Goal: Use online tool/utility: Utilize a website feature to perform a specific function

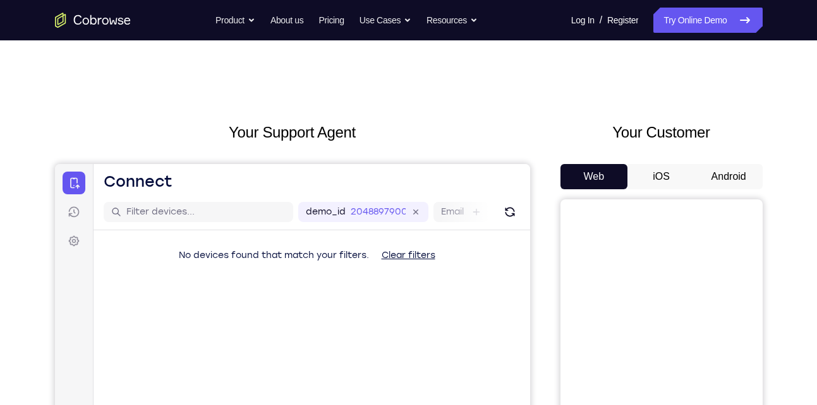
click at [721, 178] on button "Android" at bounding box center [729, 176] width 68 height 25
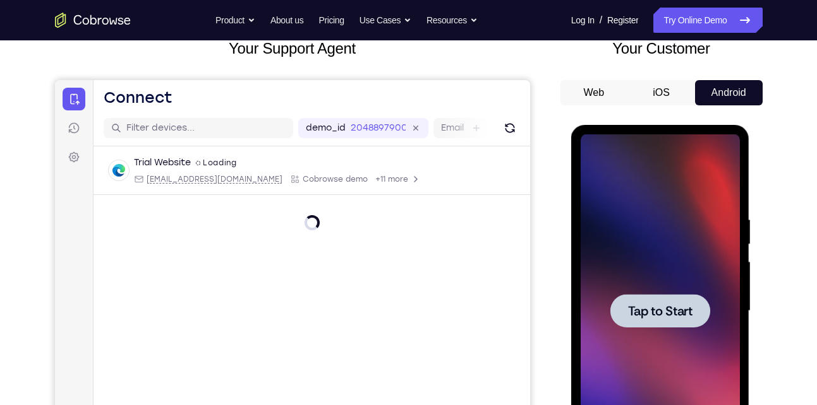
scroll to position [107, 0]
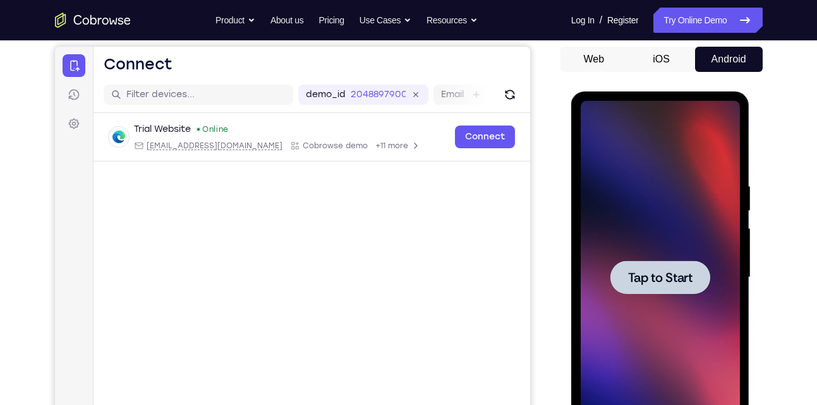
click at [656, 272] on span "Tap to Start" at bounding box center [660, 278] width 64 height 13
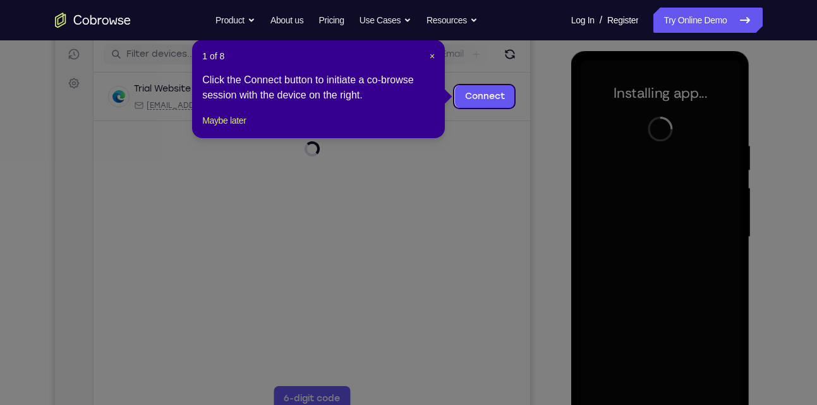
scroll to position [159, 0]
click at [431, 54] on span "×" at bounding box center [431, 56] width 5 height 10
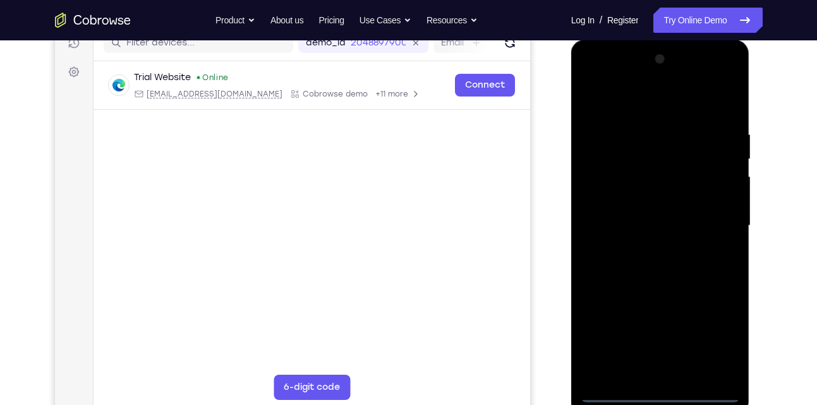
scroll to position [170, 0]
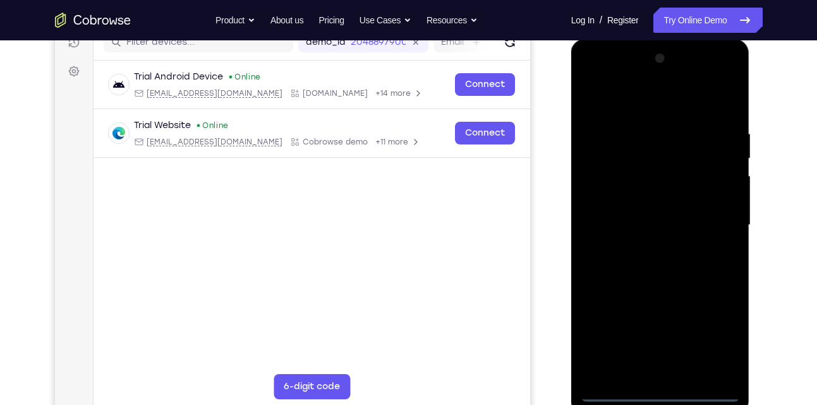
click at [662, 388] on div at bounding box center [659, 226] width 159 height 354
click at [661, 393] on div at bounding box center [659, 226] width 159 height 354
click at [710, 336] on div at bounding box center [659, 226] width 159 height 354
click at [616, 106] on div at bounding box center [659, 226] width 159 height 354
click at [712, 219] on div at bounding box center [659, 226] width 159 height 354
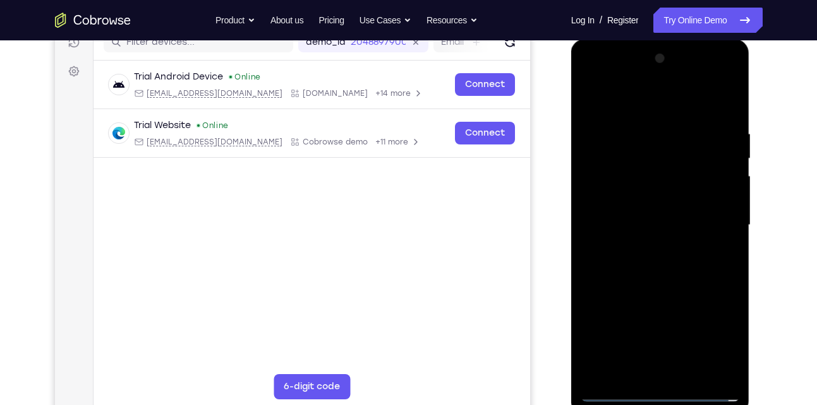
click at [649, 248] on div at bounding box center [659, 226] width 159 height 354
click at [630, 209] on div at bounding box center [659, 226] width 159 height 354
click at [619, 196] on div at bounding box center [659, 226] width 159 height 354
click at [639, 225] on div at bounding box center [659, 226] width 159 height 354
click at [647, 267] on div at bounding box center [659, 226] width 159 height 354
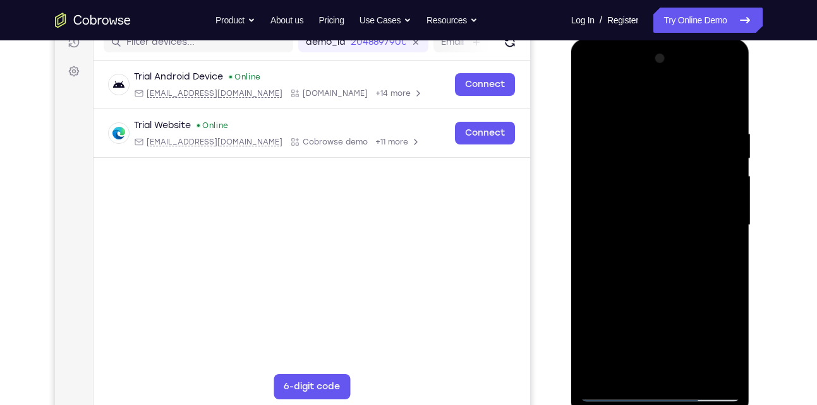
click at [647, 267] on div at bounding box center [659, 226] width 159 height 354
click at [672, 258] on div at bounding box center [659, 226] width 159 height 354
click at [668, 266] on div at bounding box center [659, 226] width 159 height 354
click at [631, 249] on div at bounding box center [659, 226] width 159 height 354
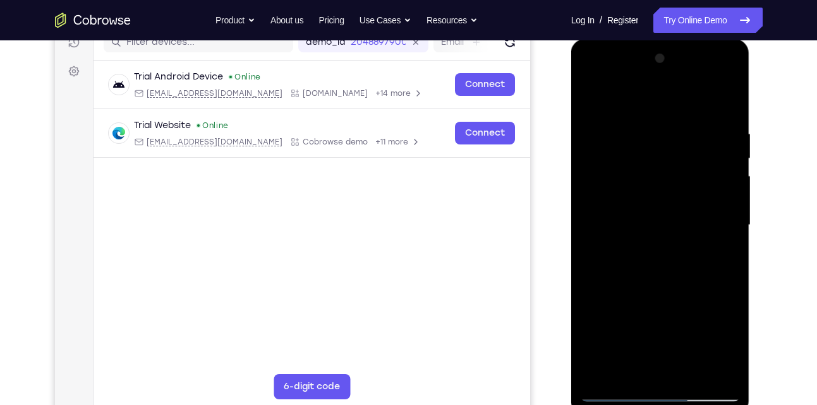
click at [629, 229] on div at bounding box center [659, 226] width 159 height 354
click at [654, 265] on div at bounding box center [659, 226] width 159 height 354
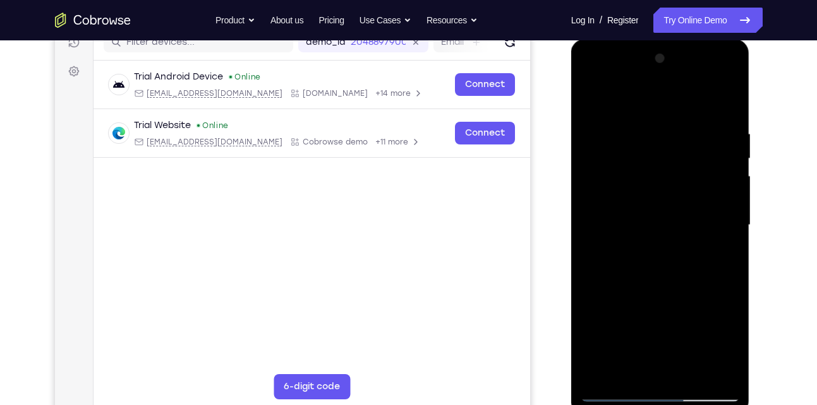
click at [654, 265] on div at bounding box center [659, 226] width 159 height 354
click at [721, 239] on div at bounding box center [659, 226] width 159 height 354
click at [599, 206] on div at bounding box center [659, 226] width 159 height 354
click at [621, 220] on div at bounding box center [659, 226] width 159 height 354
click at [639, 262] on div at bounding box center [659, 226] width 159 height 354
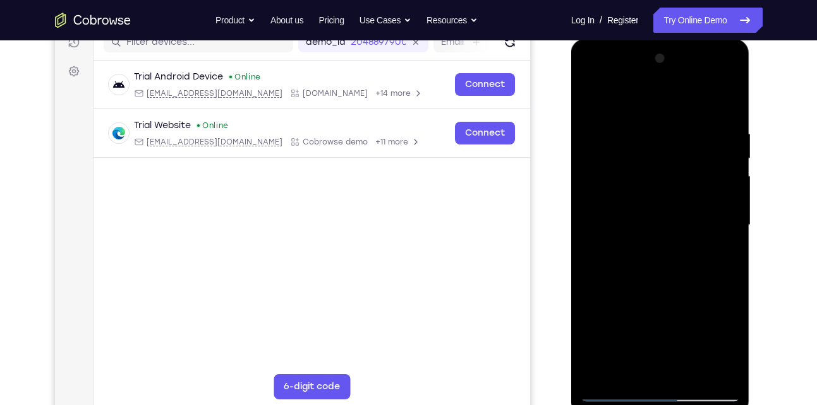
click at [639, 263] on div at bounding box center [659, 226] width 159 height 354
click at [609, 246] on div at bounding box center [659, 226] width 159 height 354
click at [611, 218] on div at bounding box center [659, 226] width 159 height 354
click at [627, 265] on div at bounding box center [659, 226] width 159 height 354
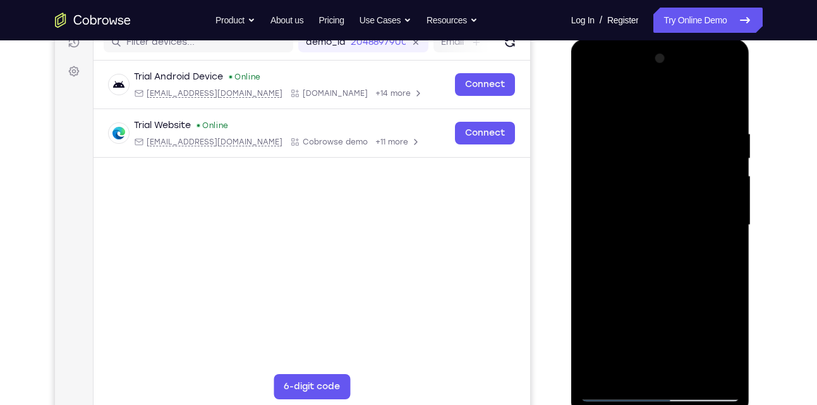
click at [627, 265] on div at bounding box center [659, 226] width 159 height 354
click at [656, 257] on div at bounding box center [659, 226] width 159 height 354
click at [656, 288] on div at bounding box center [659, 226] width 159 height 354
click at [625, 159] on div at bounding box center [659, 226] width 159 height 354
click at [628, 188] on div at bounding box center [659, 226] width 159 height 354
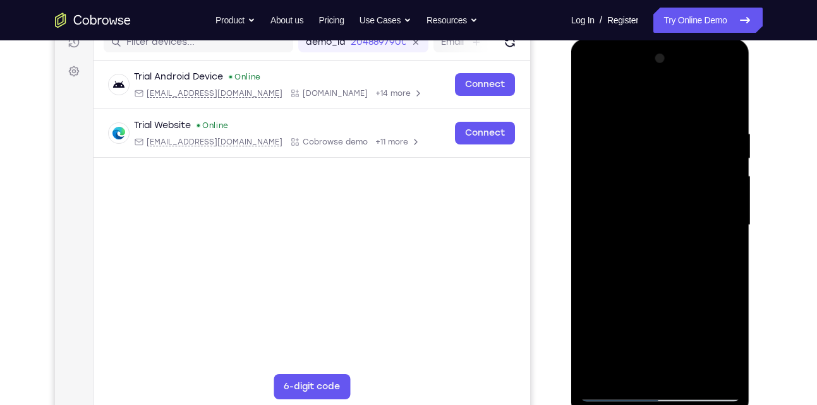
click at [637, 185] on div at bounding box center [659, 226] width 159 height 354
click at [620, 194] on div at bounding box center [659, 226] width 159 height 354
click at [643, 261] on div at bounding box center [659, 226] width 159 height 354
click at [631, 193] on div at bounding box center [659, 226] width 159 height 354
click at [643, 255] on div at bounding box center [659, 226] width 159 height 354
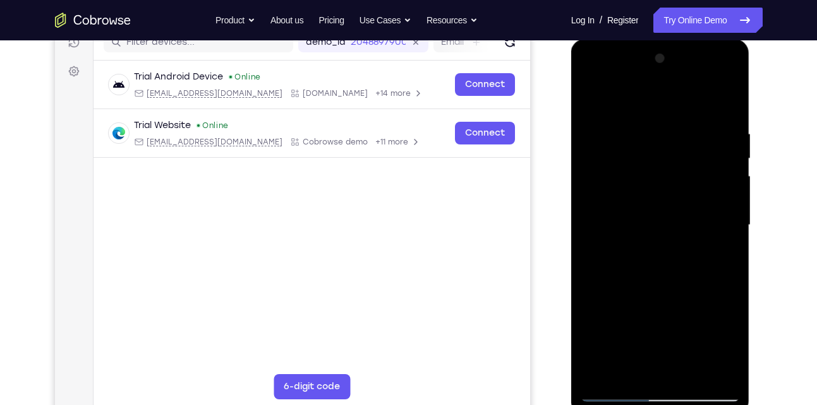
click at [631, 197] on div at bounding box center [659, 226] width 159 height 354
click at [651, 263] on div at bounding box center [659, 226] width 159 height 354
click at [655, 256] on div at bounding box center [659, 226] width 159 height 354
click at [721, 203] on div at bounding box center [659, 226] width 159 height 354
click at [663, 373] on div at bounding box center [659, 226] width 159 height 354
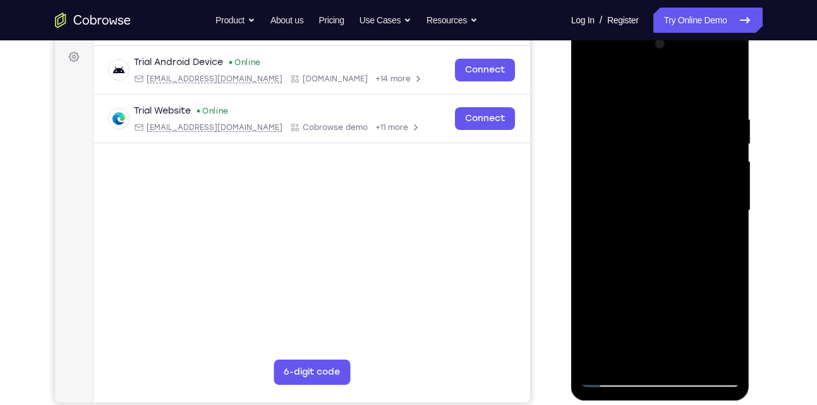
scroll to position [184, 0]
click at [620, 150] on div at bounding box center [659, 212] width 159 height 354
click at [643, 217] on div at bounding box center [659, 212] width 159 height 354
click at [645, 219] on div at bounding box center [659, 212] width 159 height 354
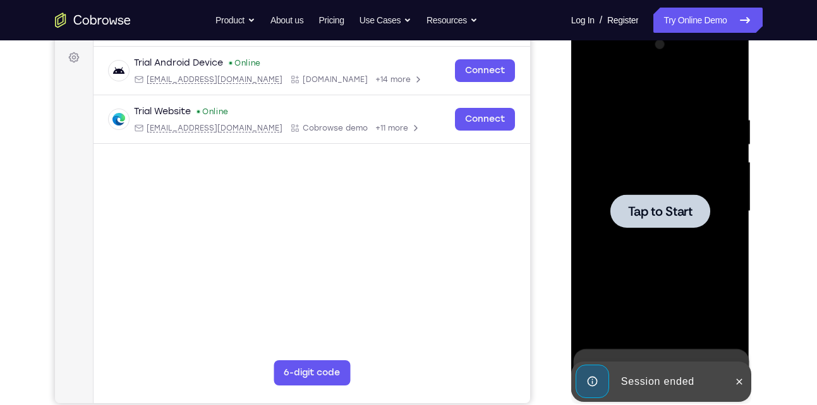
click at [628, 213] on span "Tap to Start" at bounding box center [660, 211] width 64 height 13
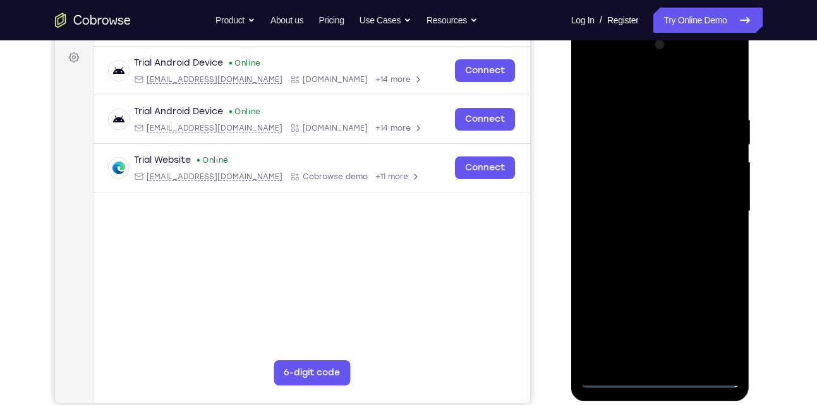
click at [660, 376] on div at bounding box center [659, 212] width 159 height 354
click at [722, 322] on div at bounding box center [659, 212] width 159 height 354
click at [614, 93] on div at bounding box center [659, 212] width 159 height 354
click at [608, 169] on div at bounding box center [659, 212] width 159 height 354
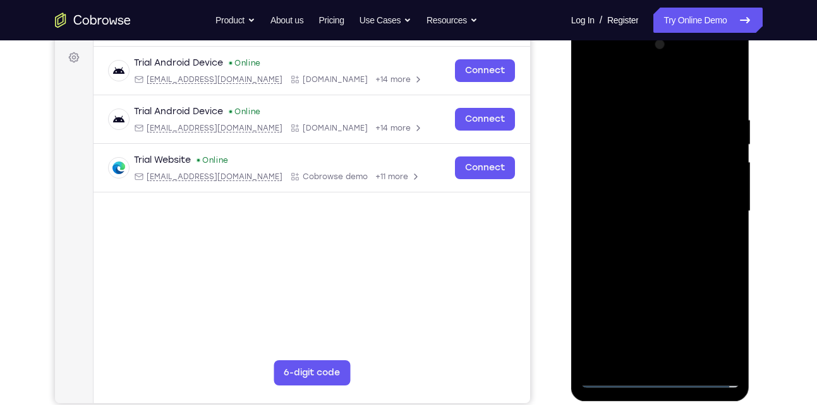
click at [652, 283] on div at bounding box center [659, 212] width 159 height 354
click at [621, 149] on div at bounding box center [659, 212] width 159 height 354
click at [649, 175] on div at bounding box center [659, 212] width 159 height 354
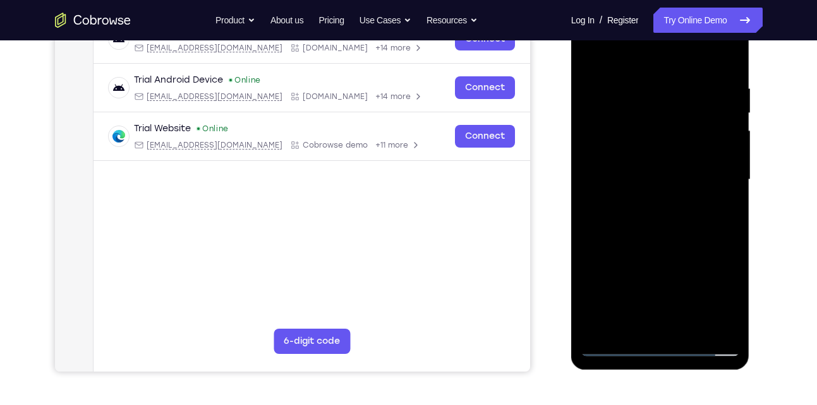
scroll to position [216, 0]
click at [622, 208] on div at bounding box center [659, 180] width 159 height 354
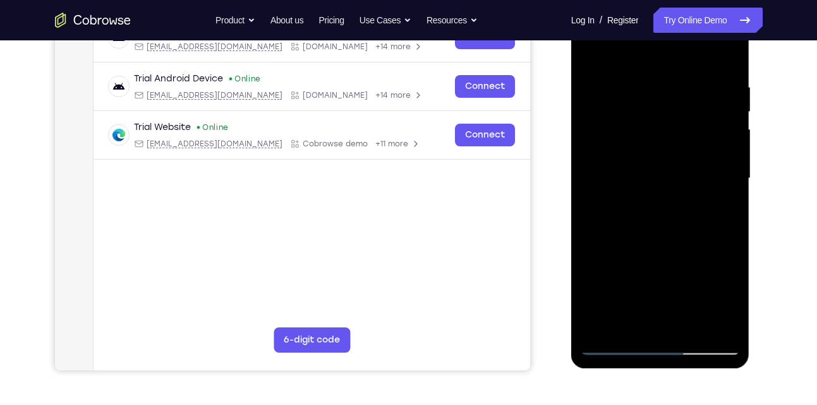
click at [647, 184] on div at bounding box center [659, 179] width 159 height 354
click at [644, 204] on div at bounding box center [659, 179] width 159 height 354
click at [702, 346] on div at bounding box center [659, 179] width 159 height 354
click at [659, 347] on div at bounding box center [659, 179] width 159 height 354
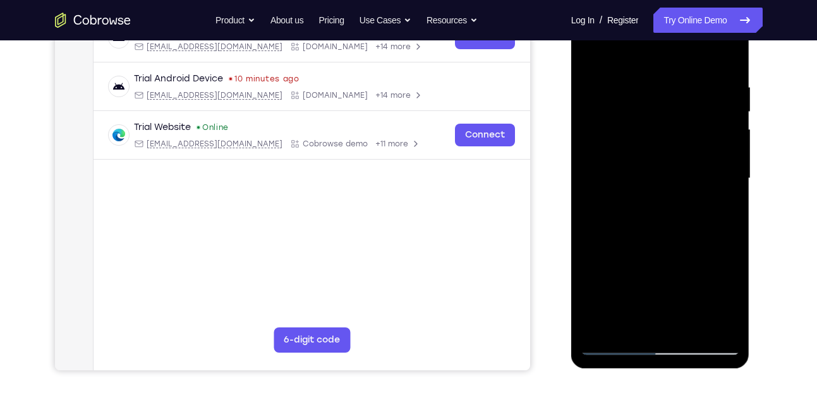
click at [720, 285] on div at bounding box center [659, 179] width 159 height 354
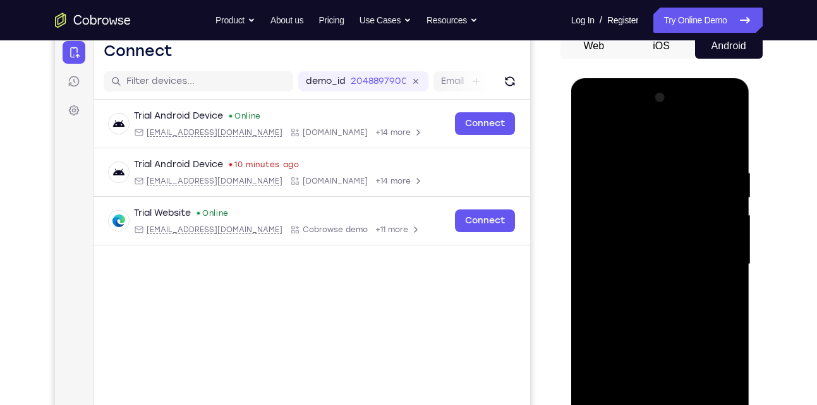
scroll to position [130, 0]
click at [713, 118] on div at bounding box center [659, 265] width 159 height 354
click at [609, 115] on div at bounding box center [659, 265] width 159 height 354
click at [711, 258] on div at bounding box center [659, 265] width 159 height 354
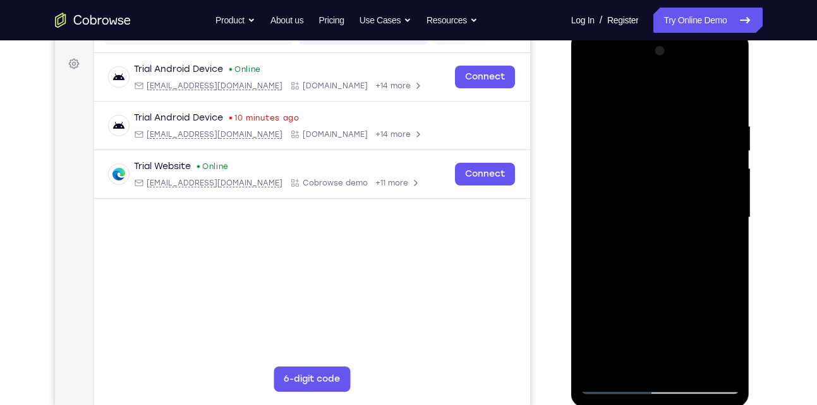
scroll to position [178, 0]
click at [639, 237] on div at bounding box center [659, 217] width 159 height 354
click at [643, 200] on div at bounding box center [659, 217] width 159 height 354
click at [617, 189] on div at bounding box center [659, 217] width 159 height 354
click at [649, 213] on div at bounding box center [659, 217] width 159 height 354
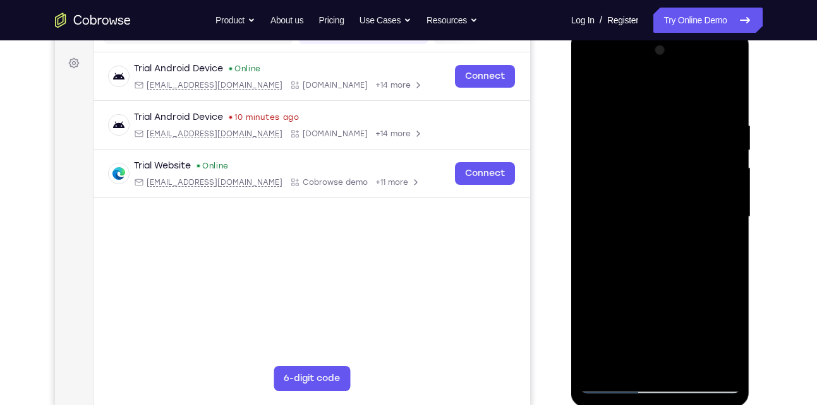
click at [657, 277] on div at bounding box center [659, 217] width 159 height 354
click at [645, 255] on div at bounding box center [659, 217] width 159 height 354
click at [617, 156] on div at bounding box center [659, 217] width 159 height 354
click at [621, 181] on div at bounding box center [659, 217] width 159 height 354
click at [609, 380] on div at bounding box center [659, 217] width 159 height 354
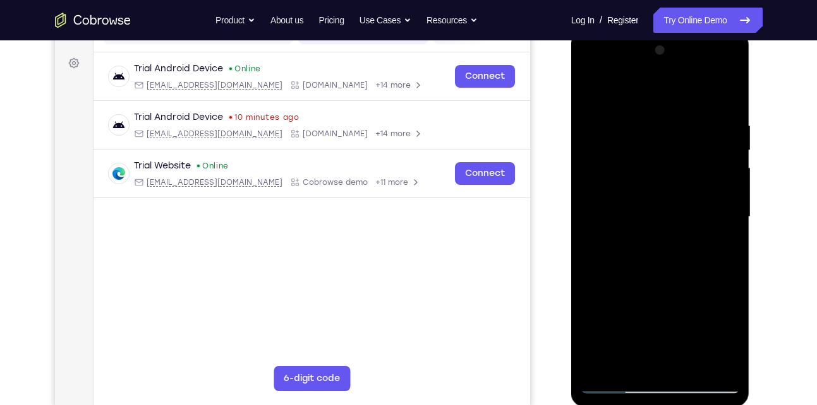
drag, startPoint x: 661, startPoint y: 97, endPoint x: 647, endPoint y: 42, distance: 56.5
click at [647, 42] on div at bounding box center [659, 217] width 159 height 354
click at [616, 383] on div at bounding box center [659, 217] width 159 height 354
click at [604, 161] on div at bounding box center [659, 217] width 159 height 354
click at [618, 179] on div at bounding box center [659, 217] width 159 height 354
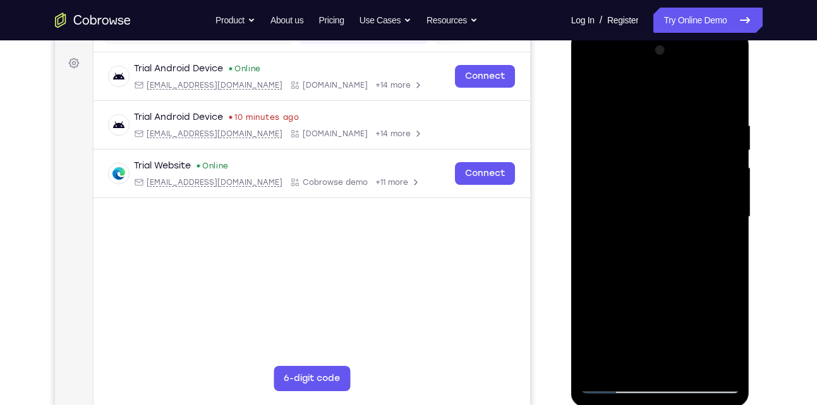
click at [667, 285] on div at bounding box center [659, 217] width 159 height 354
click at [662, 202] on div at bounding box center [659, 217] width 159 height 354
click at [671, 364] on div at bounding box center [659, 217] width 159 height 354
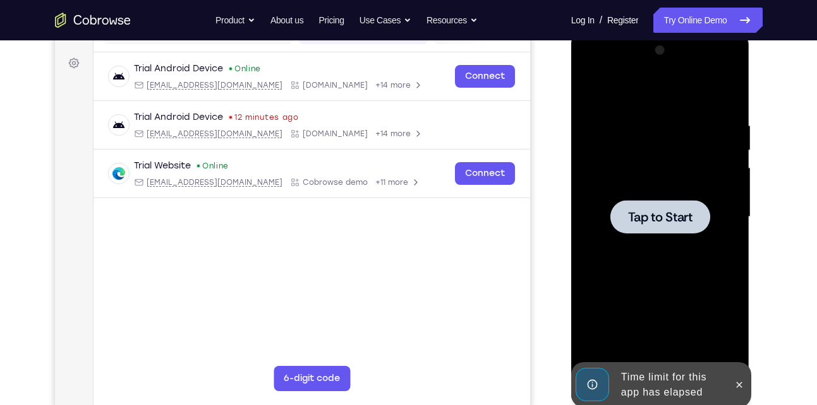
click at [661, 219] on span "Tap to Start" at bounding box center [660, 217] width 64 height 13
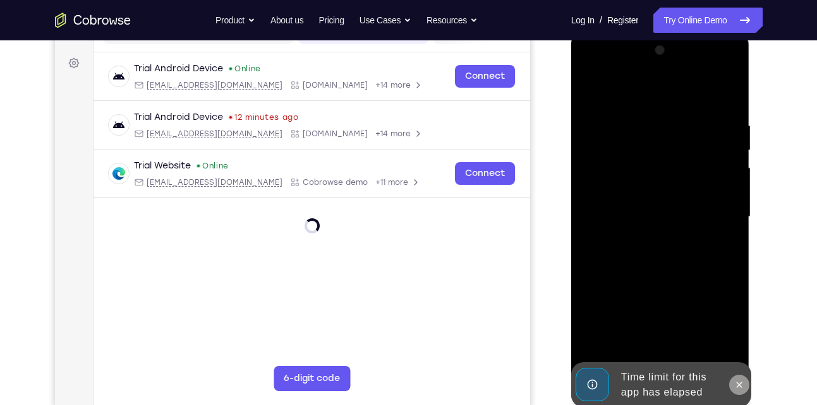
click at [738, 378] on button at bounding box center [739, 385] width 20 height 20
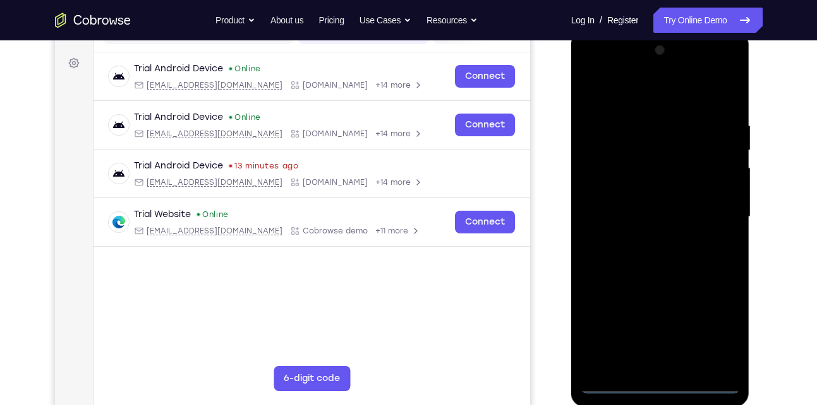
click at [655, 383] on div at bounding box center [659, 217] width 159 height 354
click at [716, 335] on div at bounding box center [659, 217] width 159 height 354
click at [634, 88] on div at bounding box center [659, 217] width 159 height 354
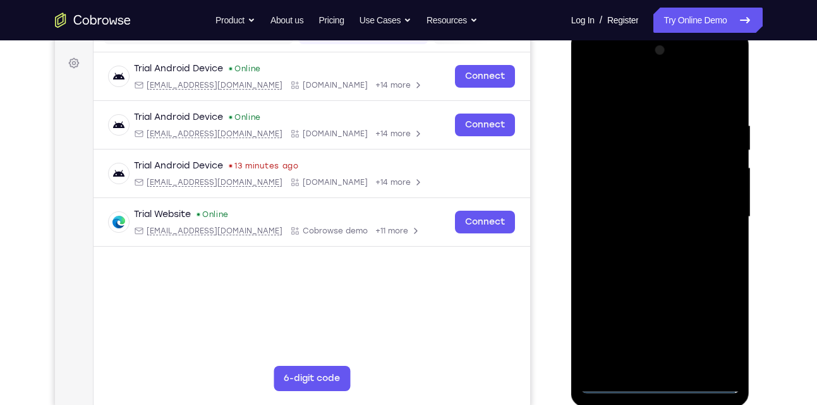
click at [710, 208] on div at bounding box center [659, 217] width 159 height 354
click at [645, 241] on div at bounding box center [659, 217] width 159 height 354
click at [649, 203] on div at bounding box center [659, 217] width 159 height 354
click at [662, 235] on div at bounding box center [659, 217] width 159 height 354
click at [625, 155] on div at bounding box center [659, 217] width 159 height 354
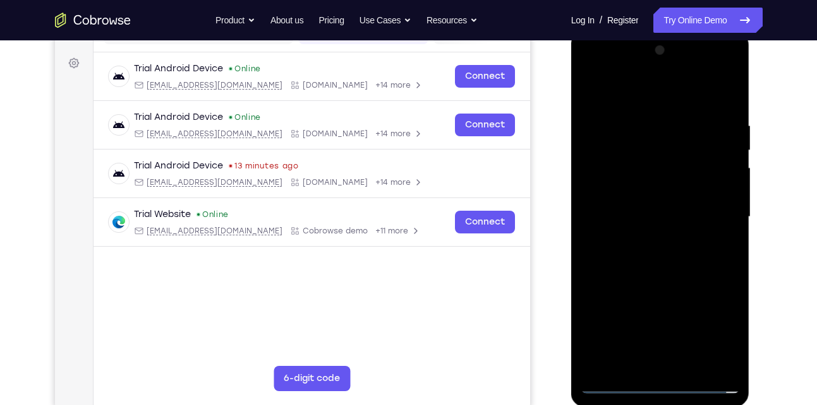
click at [629, 183] on div at bounding box center [659, 217] width 159 height 354
click at [645, 279] on div at bounding box center [659, 217] width 159 height 354
click at [721, 200] on div at bounding box center [659, 217] width 159 height 354
click at [629, 228] on div at bounding box center [659, 217] width 159 height 354
click at [705, 370] on div at bounding box center [659, 217] width 159 height 354
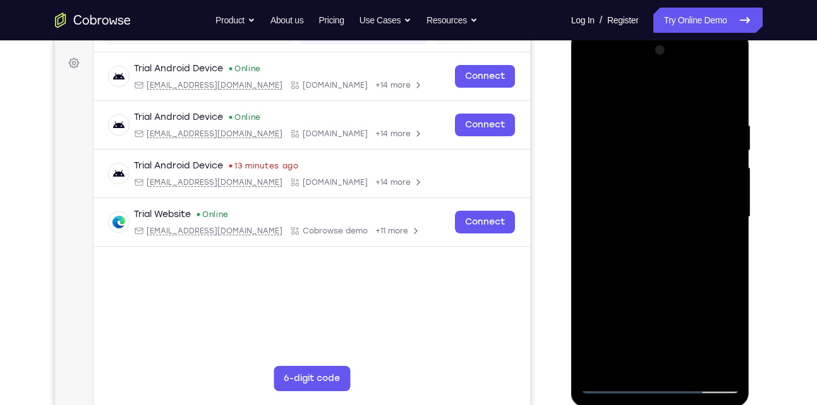
click at [629, 179] on div at bounding box center [659, 217] width 159 height 354
drag, startPoint x: 638, startPoint y: 92, endPoint x: 629, endPoint y: 42, distance: 50.7
click at [629, 42] on div at bounding box center [659, 217] width 159 height 354
click at [650, 305] on div at bounding box center [659, 217] width 159 height 354
click at [714, 197] on div at bounding box center [659, 217] width 159 height 354
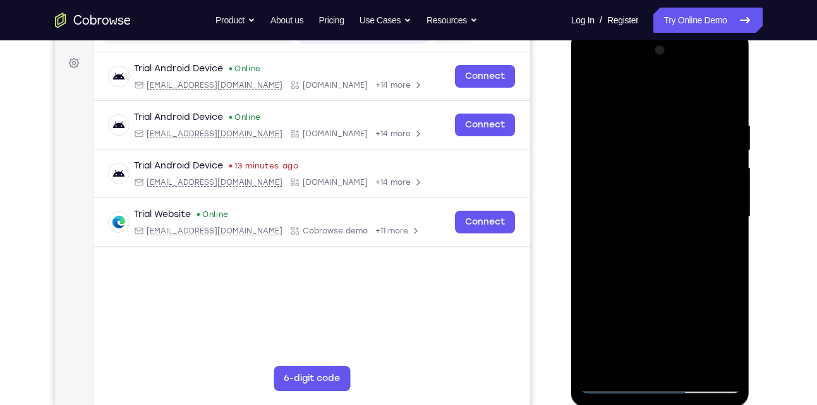
drag, startPoint x: 675, startPoint y: 336, endPoint x: 664, endPoint y: 260, distance: 77.3
click at [664, 260] on div at bounding box center [659, 217] width 159 height 354
click at [668, 361] on div at bounding box center [659, 217] width 159 height 354
click at [630, 297] on div at bounding box center [659, 217] width 159 height 354
click at [706, 150] on div at bounding box center [659, 217] width 159 height 354
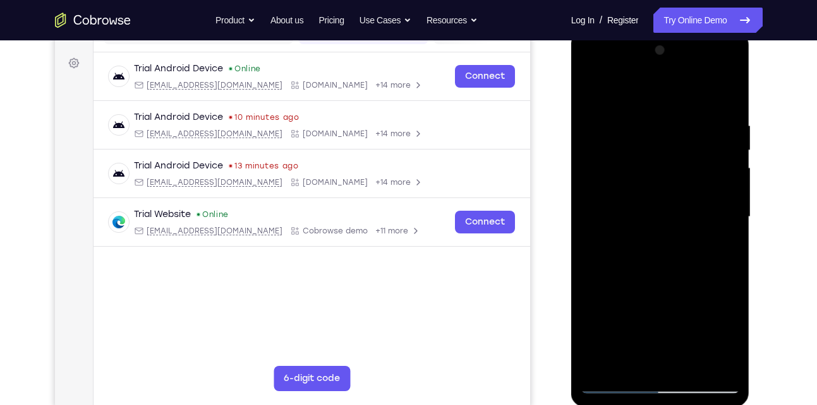
click at [684, 357] on div at bounding box center [659, 217] width 159 height 354
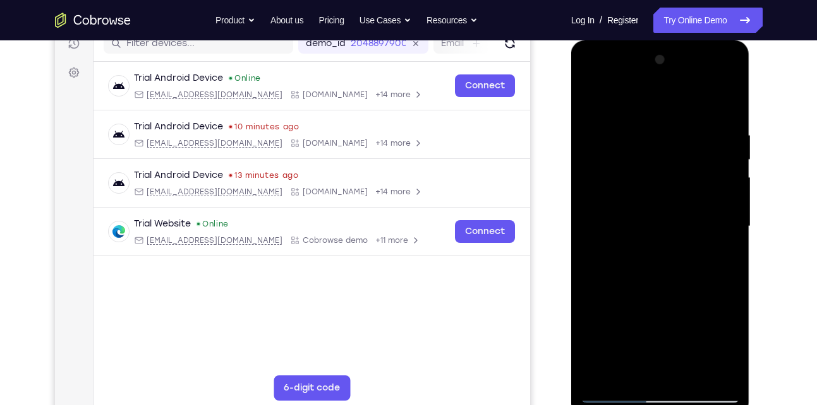
scroll to position [168, 0]
click at [669, 228] on div at bounding box center [659, 228] width 159 height 354
click at [629, 205] on div at bounding box center [659, 228] width 159 height 354
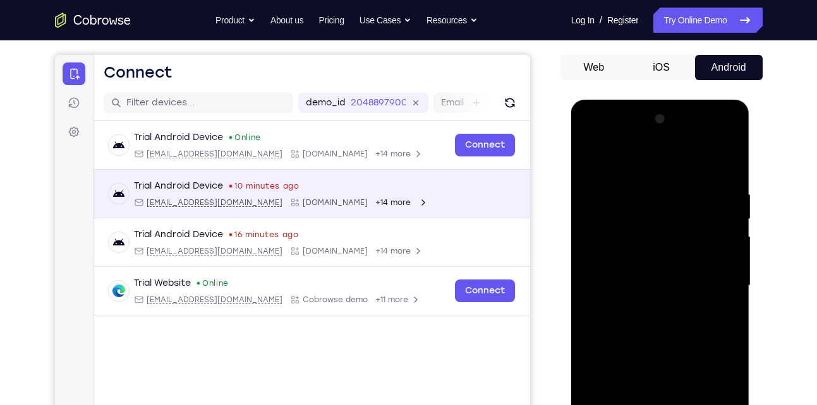
scroll to position [107, 0]
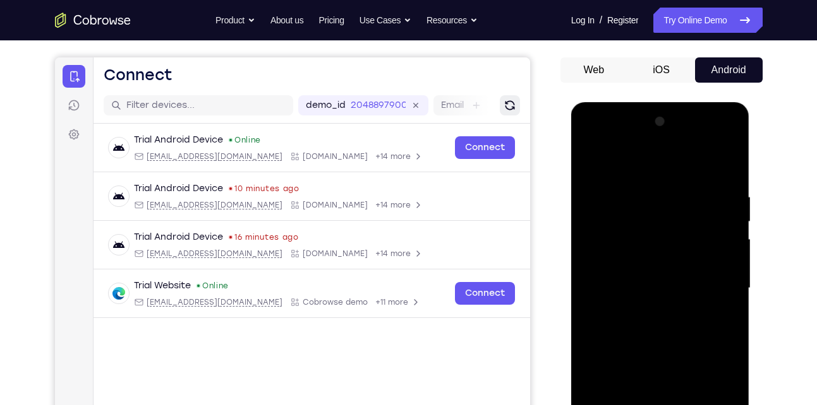
click at [508, 108] on icon "Refresh" at bounding box center [509, 105] width 13 height 13
click at [72, 102] on icon at bounding box center [73, 105] width 13 height 13
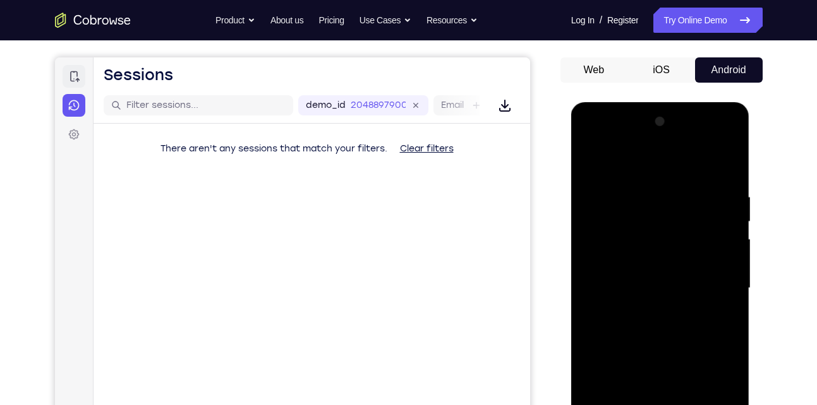
click at [68, 78] on icon at bounding box center [73, 76] width 13 height 13
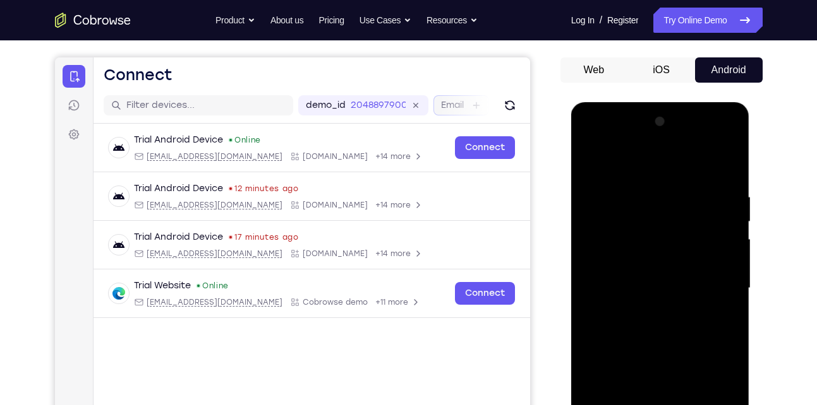
click at [479, 100] on icon at bounding box center [476, 105] width 10 height 10
click at [316, 102] on div "Email" at bounding box center [296, 105] width 56 height 20
click at [228, 82] on header "Open main menu Connect" at bounding box center [311, 72] width 436 height 30
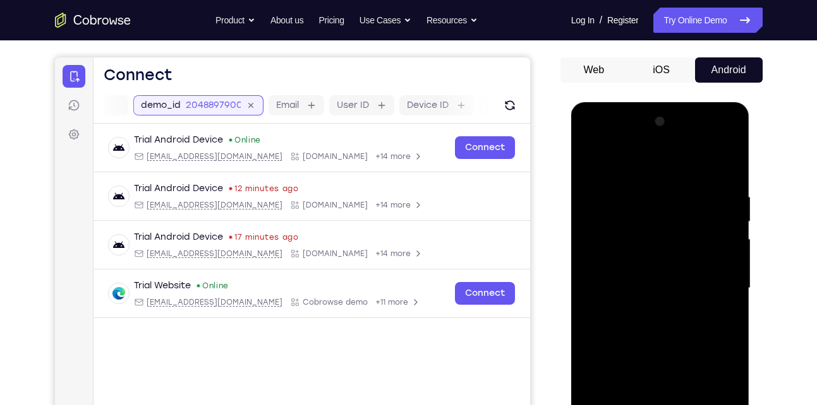
click at [232, 104] on input "2048897900" at bounding box center [212, 105] width 55 height 13
click at [347, 105] on icon at bounding box center [347, 104] width 9 height 9
click at [185, 100] on input "text" at bounding box center [138, 105] width 159 height 13
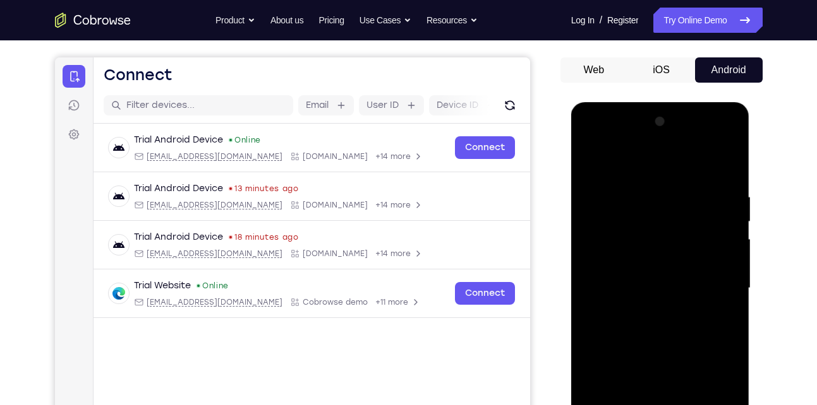
click at [285, 88] on div "Email User ID Device ID Device name" at bounding box center [311, 106] width 436 height 36
click at [79, 70] on icon at bounding box center [73, 76] width 13 height 13
click at [77, 74] on icon at bounding box center [73, 76] width 13 height 13
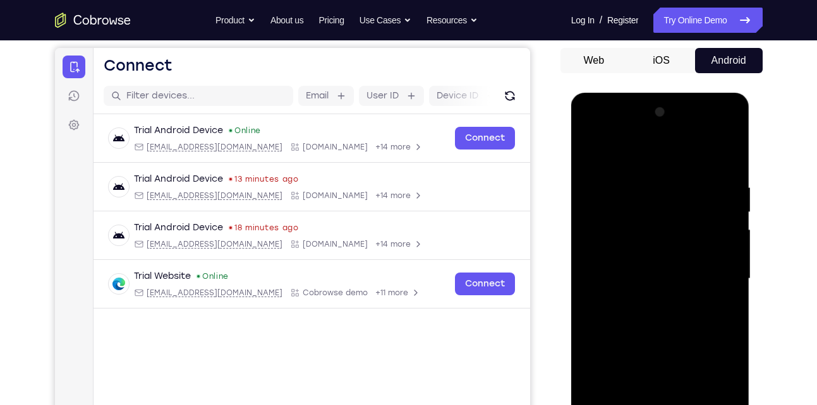
scroll to position [116, 0]
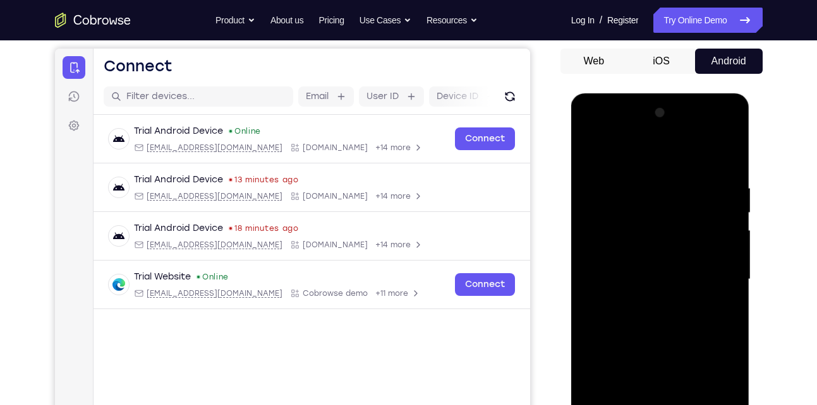
click at [710, 66] on button "Android" at bounding box center [729, 61] width 68 height 25
click at [681, 63] on button "iOS" at bounding box center [661, 61] width 68 height 25
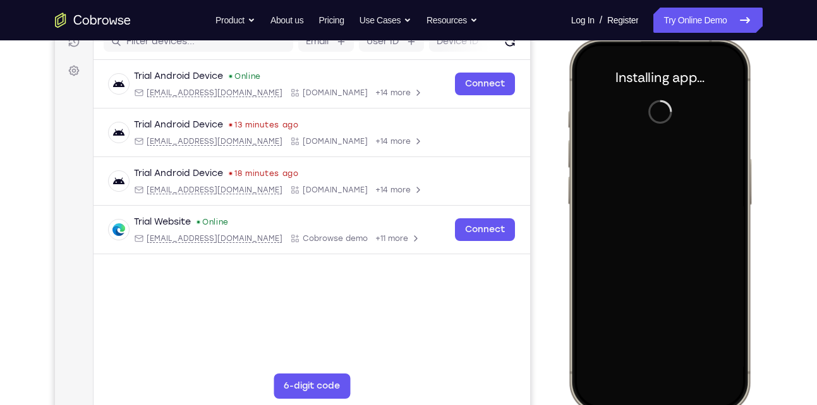
scroll to position [171, 0]
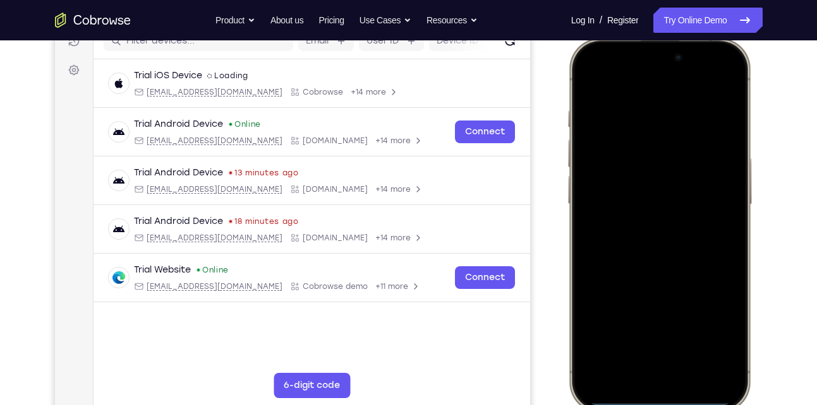
drag, startPoint x: 661, startPoint y: 401, endPoint x: 655, endPoint y: 363, distance: 38.3
click at [655, 363] on div at bounding box center [658, 225] width 166 height 361
drag, startPoint x: 97, startPoint y: 362, endPoint x: 542, endPoint y: 359, distance: 445.3
click at [542, 359] on div "Your Support Agent Your Customer Web iOS Android" at bounding box center [408, 183] width 707 height 467
drag, startPoint x: 646, startPoint y: 402, endPoint x: 626, endPoint y: 306, distance: 98.1
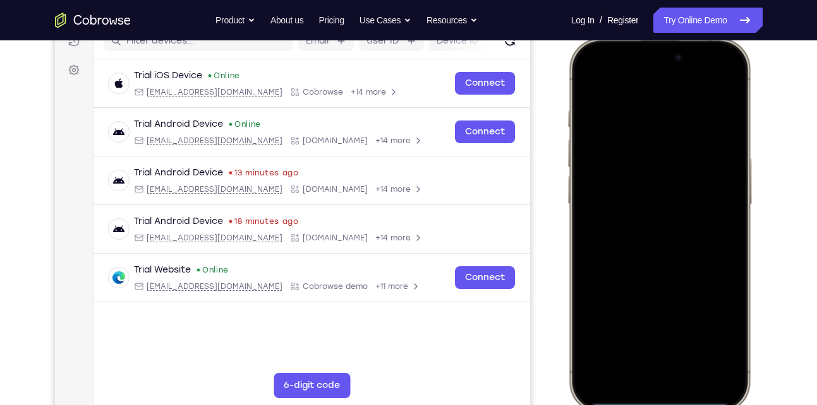
click at [626, 306] on div at bounding box center [658, 225] width 166 height 361
drag, startPoint x: 646, startPoint y: 403, endPoint x: 639, endPoint y: 296, distance: 107.0
click at [639, 296] on div at bounding box center [658, 225] width 166 height 361
drag, startPoint x: 645, startPoint y: 402, endPoint x: 638, endPoint y: 244, distance: 158.0
click at [638, 244] on div at bounding box center [658, 225] width 166 height 361
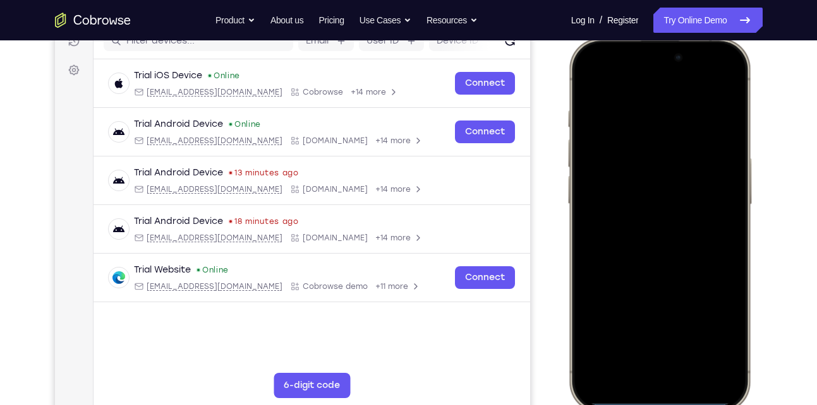
drag, startPoint x: 650, startPoint y: 401, endPoint x: 645, endPoint y: 282, distance: 119.4
click at [645, 282] on div at bounding box center [658, 225] width 166 height 361
drag, startPoint x: 651, startPoint y: 402, endPoint x: 644, endPoint y: 255, distance: 146.7
click at [644, 255] on div at bounding box center [658, 225] width 166 height 361
drag, startPoint x: 669, startPoint y: 402, endPoint x: 669, endPoint y: 389, distance: 12.6
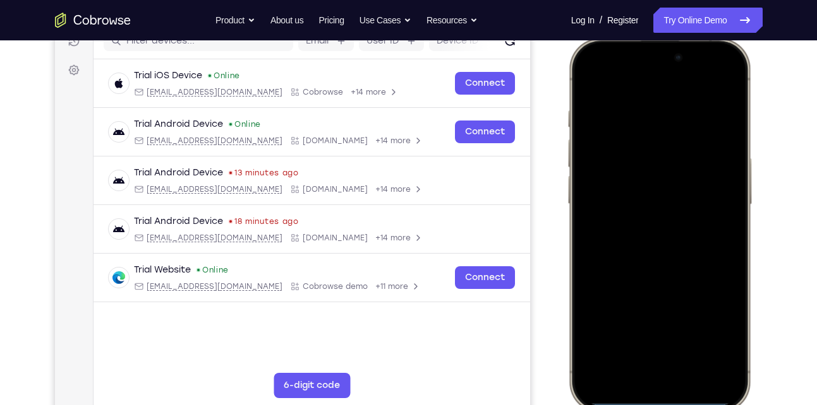
click at [669, 389] on div at bounding box center [658, 225] width 166 height 361
click at [666, 400] on div at bounding box center [658, 225] width 166 height 361
drag, startPoint x: 666, startPoint y: 400, endPoint x: 659, endPoint y: 347, distance: 54.2
click at [659, 347] on div at bounding box center [658, 225] width 166 height 361
drag, startPoint x: 663, startPoint y: 402, endPoint x: 656, endPoint y: 402, distance: 7.6
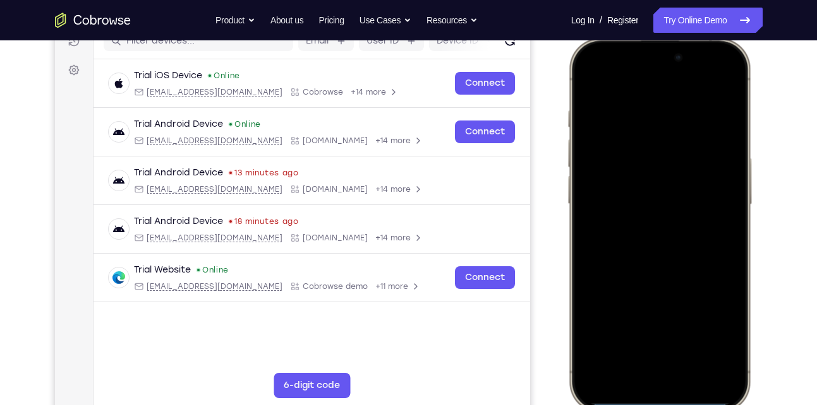
click at [656, 402] on div at bounding box center [658, 225] width 166 height 361
drag, startPoint x: 656, startPoint y: 402, endPoint x: 621, endPoint y: 325, distance: 84.3
click at [621, 325] on div at bounding box center [658, 225] width 166 height 361
drag, startPoint x: 683, startPoint y: 401, endPoint x: 661, endPoint y: 311, distance: 92.5
click at [661, 311] on div at bounding box center [658, 225] width 166 height 361
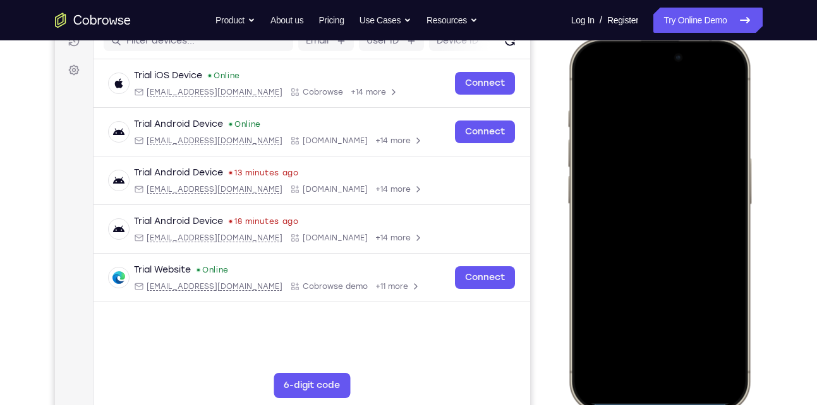
drag, startPoint x: 669, startPoint y: 402, endPoint x: 671, endPoint y: 327, distance: 75.2
click at [671, 327] on div at bounding box center [658, 225] width 166 height 361
drag, startPoint x: 661, startPoint y: 402, endPoint x: 657, endPoint y: 313, distance: 89.2
click at [657, 313] on div at bounding box center [658, 225] width 166 height 361
click at [657, 401] on div at bounding box center [658, 225] width 166 height 361
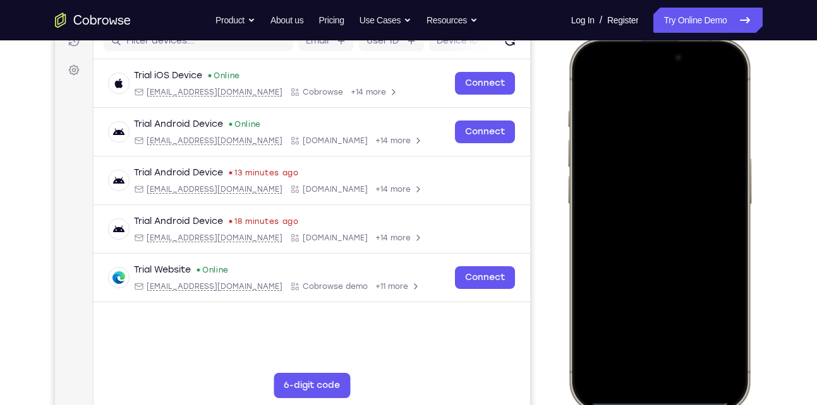
click at [657, 401] on div at bounding box center [658, 225] width 166 height 361
drag, startPoint x: 657, startPoint y: 401, endPoint x: 657, endPoint y: 337, distance: 63.8
click at [657, 337] on div at bounding box center [658, 225] width 166 height 361
drag, startPoint x: 650, startPoint y: 400, endPoint x: 639, endPoint y: 328, distance: 73.0
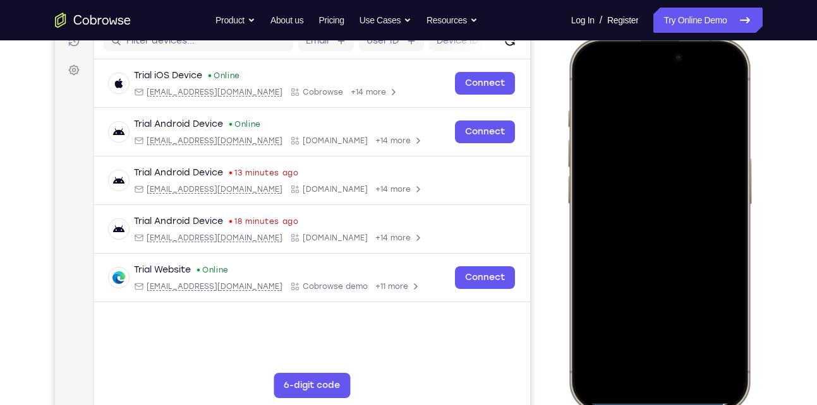
click at [639, 328] on div at bounding box center [658, 225] width 166 height 361
drag, startPoint x: 654, startPoint y: 400, endPoint x: 650, endPoint y: 289, distance: 111.8
click at [650, 289] on div at bounding box center [658, 225] width 166 height 361
click at [656, 402] on div at bounding box center [658, 225] width 166 height 361
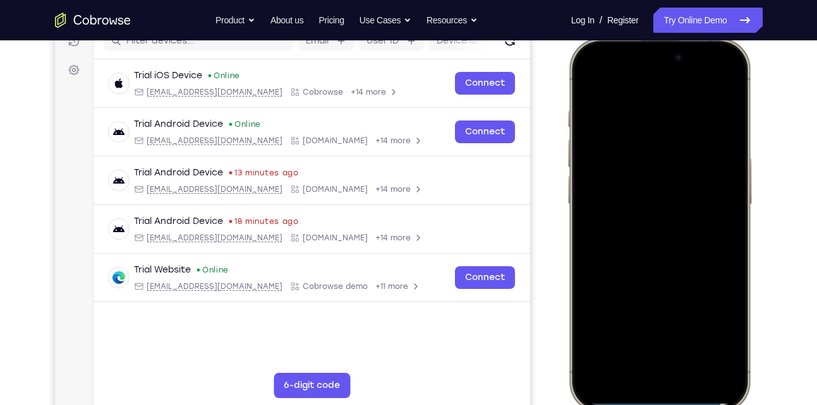
drag, startPoint x: 656, startPoint y: 402, endPoint x: 649, endPoint y: 346, distance: 56.0
click at [649, 346] on div at bounding box center [658, 225] width 166 height 361
click at [653, 402] on div at bounding box center [658, 225] width 166 height 361
drag, startPoint x: 653, startPoint y: 402, endPoint x: 649, endPoint y: 342, distance: 60.2
click at [649, 342] on div at bounding box center [658, 225] width 166 height 361
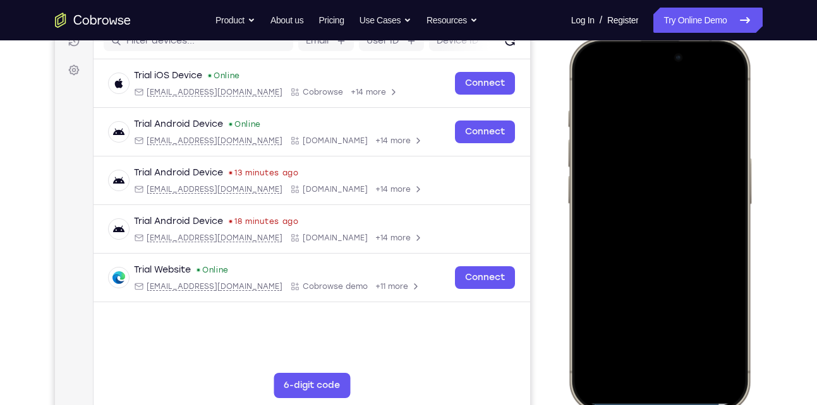
click at [651, 399] on div at bounding box center [658, 225] width 166 height 361
drag, startPoint x: 651, startPoint y: 399, endPoint x: 659, endPoint y: 292, distance: 106.4
click at [659, 292] on div at bounding box center [658, 225] width 166 height 361
click at [662, 399] on div at bounding box center [658, 225] width 166 height 361
drag, startPoint x: 662, startPoint y: 399, endPoint x: 714, endPoint y: 397, distance: 51.8
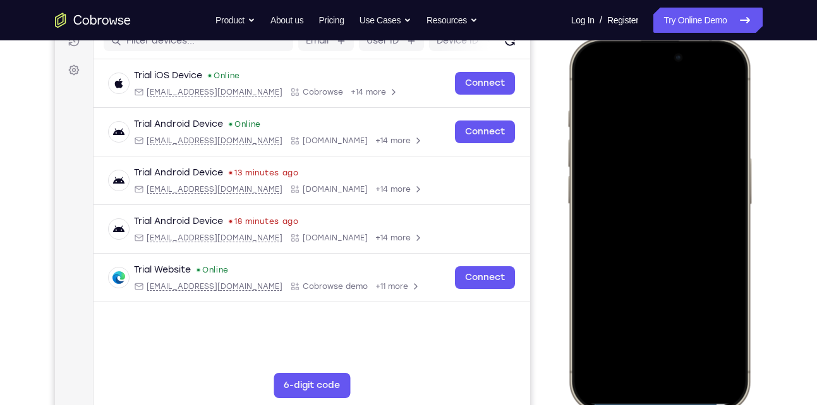
click at [714, 397] on div at bounding box center [658, 225] width 166 height 361
drag, startPoint x: 676, startPoint y: 402, endPoint x: 714, endPoint y: 405, distance: 37.3
click at [714, 405] on div at bounding box center [658, 225] width 166 height 361
click at [675, 399] on div at bounding box center [658, 225] width 166 height 361
click at [671, 399] on div at bounding box center [658, 225] width 166 height 361
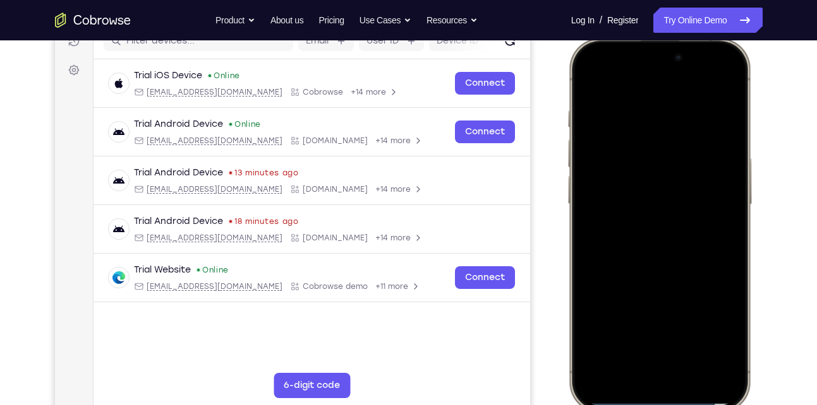
click at [671, 399] on div at bounding box center [658, 225] width 166 height 361
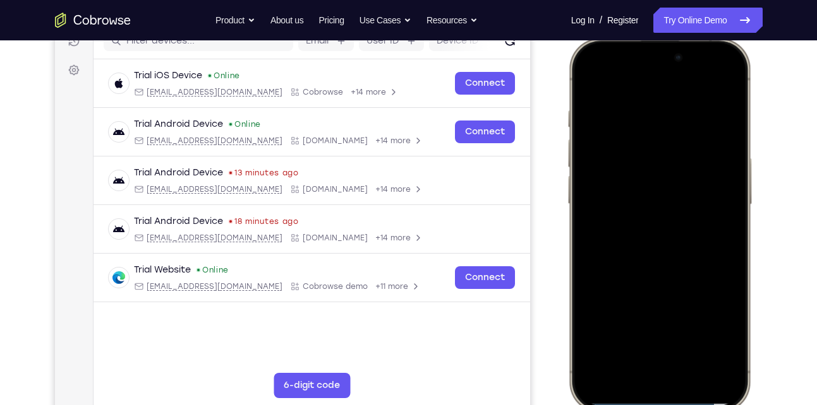
drag, startPoint x: 671, startPoint y: 399, endPoint x: 656, endPoint y: 333, distance: 67.4
click at [656, 333] on div at bounding box center [658, 225] width 166 height 361
drag, startPoint x: 649, startPoint y: 400, endPoint x: 658, endPoint y: 272, distance: 128.5
click at [658, 272] on div at bounding box center [658, 225] width 166 height 361
click at [584, 83] on div at bounding box center [658, 225] width 166 height 361
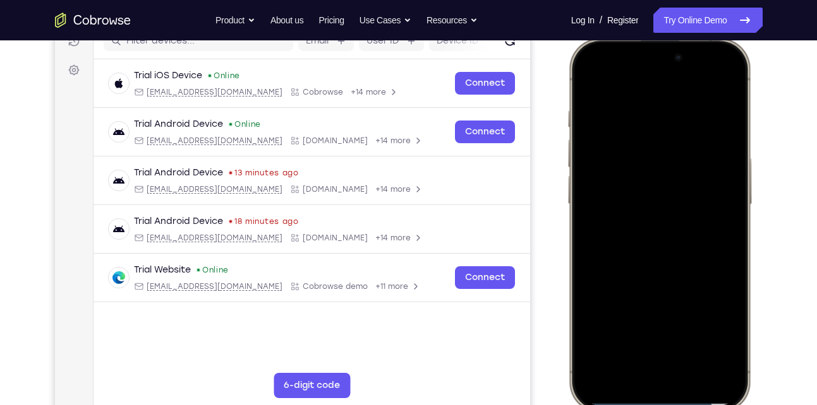
drag, startPoint x: 656, startPoint y: 76, endPoint x: 654, endPoint y: 214, distance: 138.3
click at [654, 214] on div at bounding box center [658, 225] width 166 height 361
click at [669, 59] on div at bounding box center [658, 225] width 166 height 361
click at [706, 54] on div at bounding box center [658, 225] width 166 height 361
drag, startPoint x: 705, startPoint y: 61, endPoint x: 705, endPoint y: 172, distance: 111.2
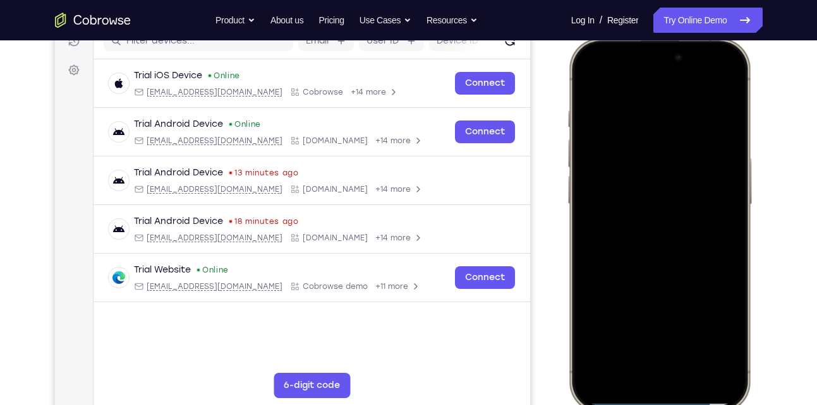
click at [705, 172] on div at bounding box center [658, 225] width 166 height 361
click at [593, 93] on div at bounding box center [658, 225] width 166 height 361
drag, startPoint x: 611, startPoint y: 54, endPoint x: 621, endPoint y: 202, distance: 148.1
click at [621, 202] on div at bounding box center [658, 225] width 166 height 361
drag, startPoint x: 605, startPoint y: 54, endPoint x: 613, endPoint y: 438, distance: 383.4
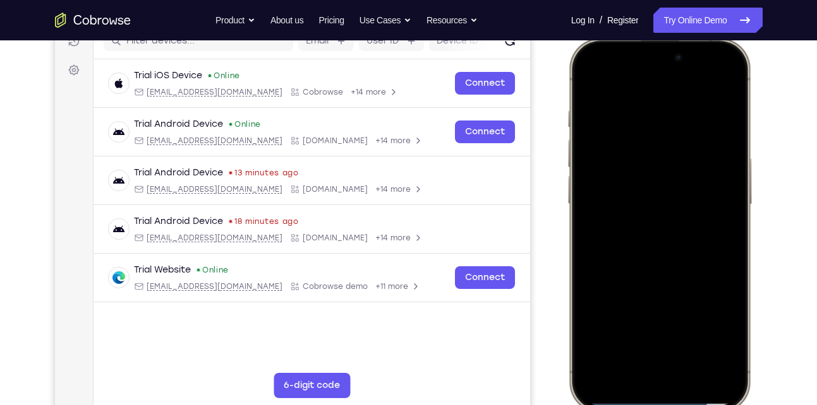
click at [613, 405] on html "Online web based iOS Simulators and Android Emulators. Run iPhone, iPad, Mobile…" at bounding box center [660, 227] width 189 height 379
drag, startPoint x: 709, startPoint y: 64, endPoint x: 693, endPoint y: 296, distance: 232.3
click at [693, 296] on div at bounding box center [658, 225] width 166 height 361
click at [707, 86] on div at bounding box center [658, 225] width 166 height 361
drag, startPoint x: 652, startPoint y: 402, endPoint x: 644, endPoint y: 207, distance: 195.4
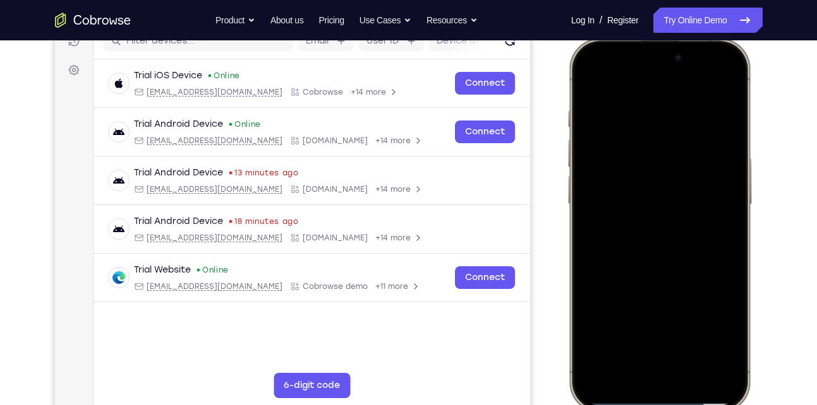
click at [644, 207] on div at bounding box center [658, 225] width 166 height 361
drag, startPoint x: 656, startPoint y: 401, endPoint x: 625, endPoint y: 232, distance: 171.4
click at [625, 232] on div at bounding box center [658, 225] width 166 height 361
drag, startPoint x: 639, startPoint y: 403, endPoint x: 633, endPoint y: 244, distance: 159.3
click at [633, 244] on div at bounding box center [658, 225] width 166 height 361
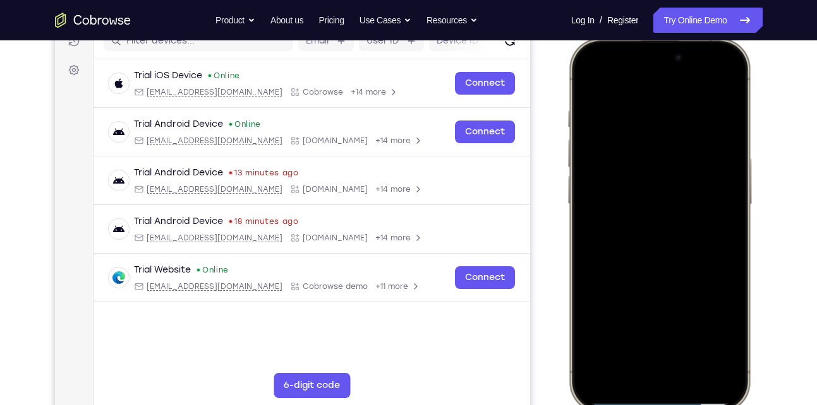
drag, startPoint x: 650, startPoint y: 397, endPoint x: 649, endPoint y: 289, distance: 108.6
click at [649, 289] on div at bounding box center [658, 225] width 166 height 361
drag, startPoint x: 642, startPoint y: 402, endPoint x: 642, endPoint y: 354, distance: 47.4
click at [642, 354] on div at bounding box center [658, 225] width 166 height 361
drag, startPoint x: 642, startPoint y: 354, endPoint x: 644, endPoint y: 361, distance: 7.2
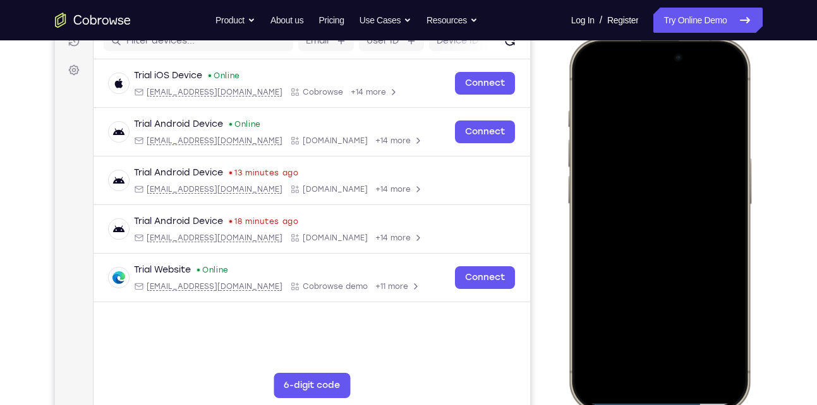
click at [644, 361] on div at bounding box center [658, 225] width 166 height 361
drag, startPoint x: 647, startPoint y: 400, endPoint x: 647, endPoint y: 388, distance: 11.4
click at [647, 388] on div at bounding box center [658, 225] width 166 height 361
click at [645, 400] on div at bounding box center [658, 225] width 166 height 361
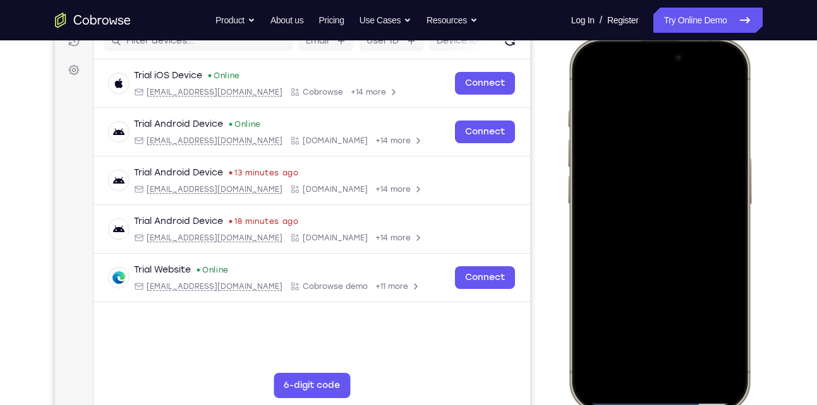
click at [645, 400] on div at bounding box center [658, 225] width 166 height 361
drag, startPoint x: 645, startPoint y: 400, endPoint x: 642, endPoint y: 321, distance: 79.0
click at [642, 321] on div at bounding box center [658, 225] width 166 height 361
drag, startPoint x: 640, startPoint y: 400, endPoint x: 634, endPoint y: 400, distance: 6.3
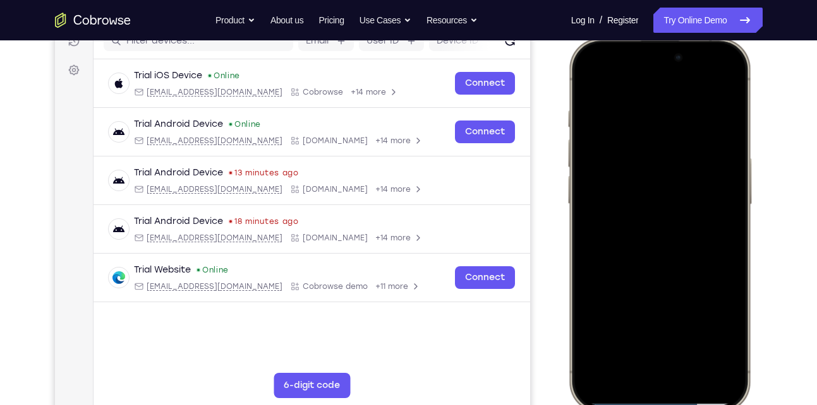
click at [634, 400] on div at bounding box center [658, 225] width 166 height 361
drag, startPoint x: 634, startPoint y: 400, endPoint x: 625, endPoint y: 237, distance: 163.2
click at [625, 237] on div at bounding box center [658, 225] width 166 height 361
drag, startPoint x: 651, startPoint y: 400, endPoint x: 633, endPoint y: 92, distance: 308.7
click at [633, 92] on div at bounding box center [658, 225] width 166 height 361
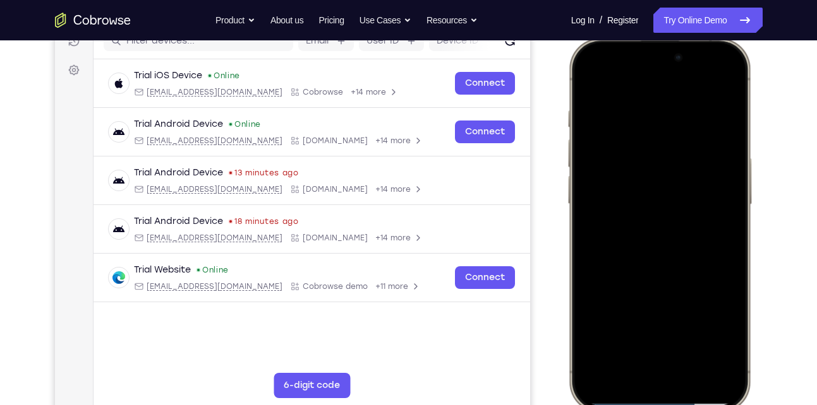
drag, startPoint x: 661, startPoint y: 400, endPoint x: 640, endPoint y: 229, distance: 172.5
click at [640, 229] on div at bounding box center [658, 225] width 166 height 361
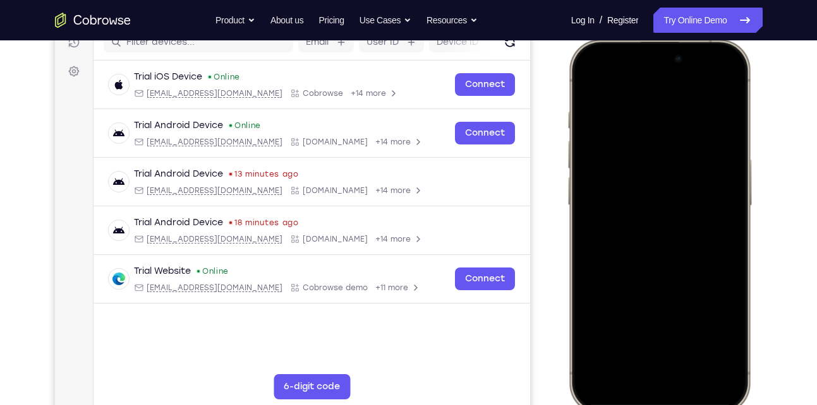
scroll to position [169, 0]
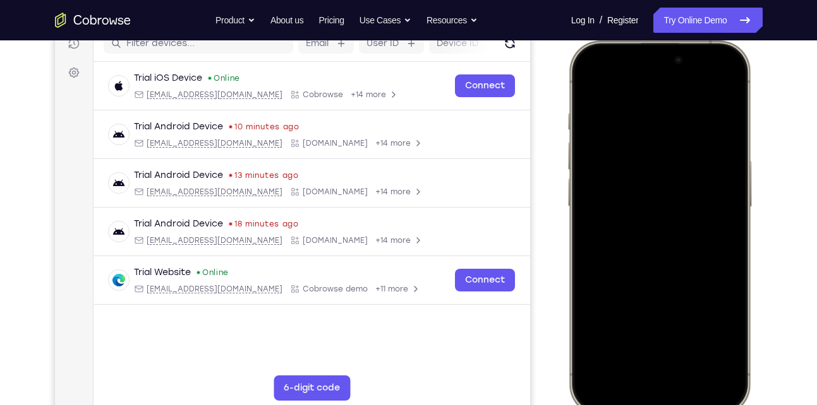
drag, startPoint x: 659, startPoint y: 400, endPoint x: 650, endPoint y: 314, distance: 86.3
click at [650, 314] on div at bounding box center [658, 227] width 166 height 361
drag, startPoint x: 652, startPoint y: 405, endPoint x: 653, endPoint y: 369, distance: 36.0
click at [653, 369] on div at bounding box center [658, 227] width 166 height 361
click at [658, 403] on div at bounding box center [658, 227] width 166 height 361
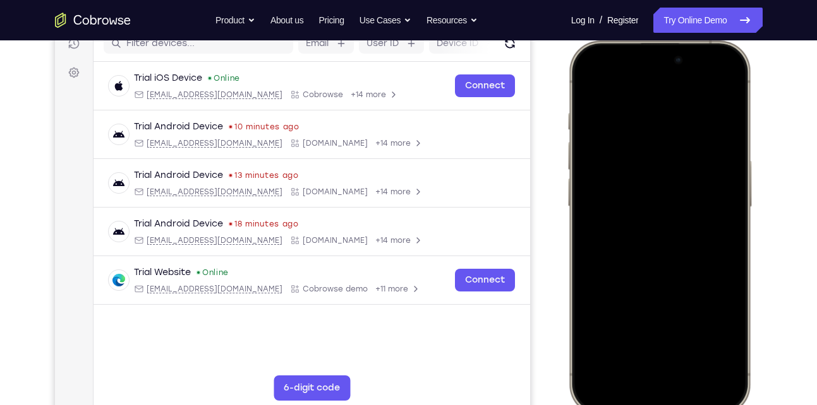
drag, startPoint x: 658, startPoint y: 403, endPoint x: 658, endPoint y: 335, distance: 67.6
click at [658, 335] on div at bounding box center [658, 227] width 166 height 361
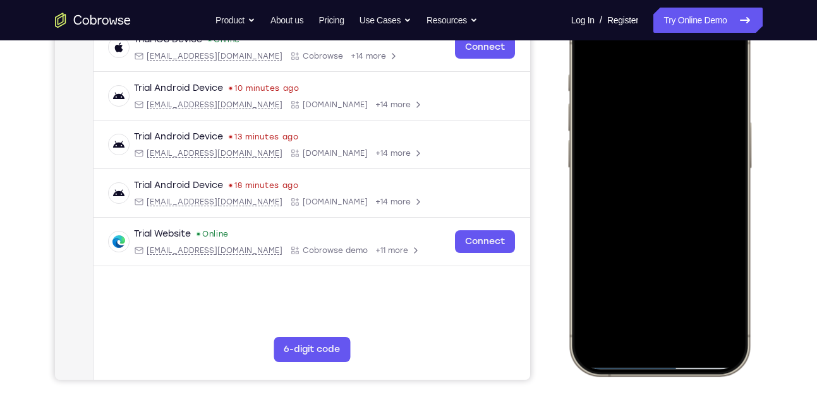
scroll to position [208, 0]
drag, startPoint x: 662, startPoint y: 367, endPoint x: 664, endPoint y: 332, distance: 35.5
click at [664, 332] on div at bounding box center [658, 188] width 166 height 361
click at [666, 363] on div at bounding box center [658, 188] width 166 height 361
drag, startPoint x: 666, startPoint y: 363, endPoint x: 648, endPoint y: 231, distance: 132.6
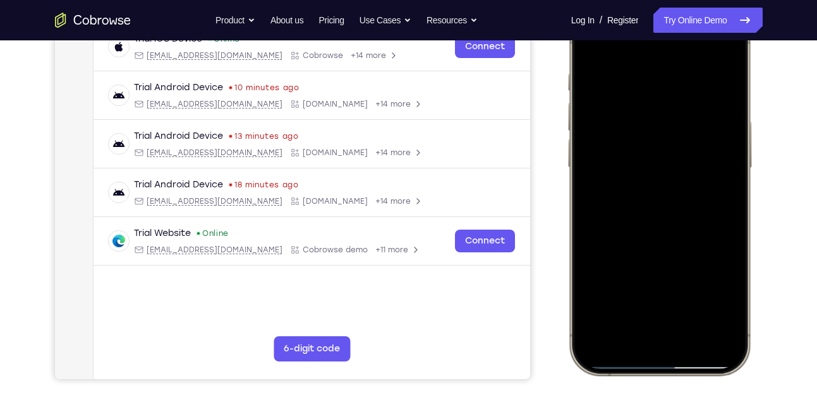
click at [648, 212] on div at bounding box center [658, 188] width 166 height 361
drag, startPoint x: 668, startPoint y: 363, endPoint x: 673, endPoint y: 348, distance: 16.0
click at [673, 348] on div at bounding box center [658, 188] width 166 height 361
click at [669, 363] on div at bounding box center [658, 188] width 166 height 361
drag, startPoint x: 669, startPoint y: 363, endPoint x: 635, endPoint y: 193, distance: 172.7
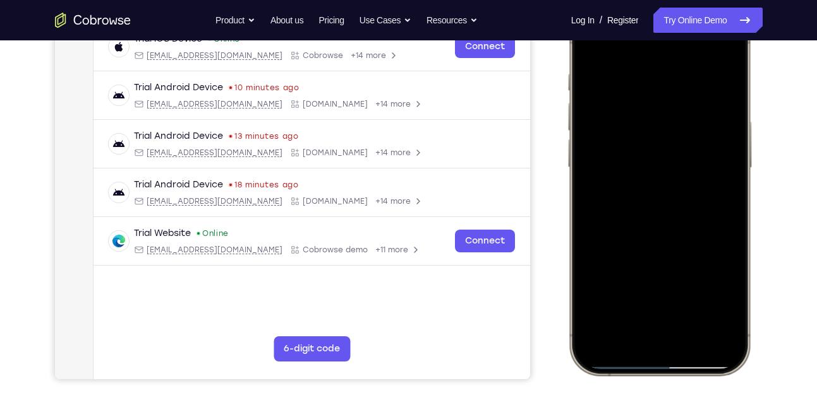
click at [635, 193] on div at bounding box center [658, 188] width 166 height 361
click at [667, 364] on div at bounding box center [658, 188] width 166 height 361
drag, startPoint x: 667, startPoint y: 364, endPoint x: 650, endPoint y: 258, distance: 107.5
click at [650, 258] on div at bounding box center [658, 188] width 166 height 361
drag, startPoint x: 673, startPoint y: 364, endPoint x: 676, endPoint y: 267, distance: 97.3
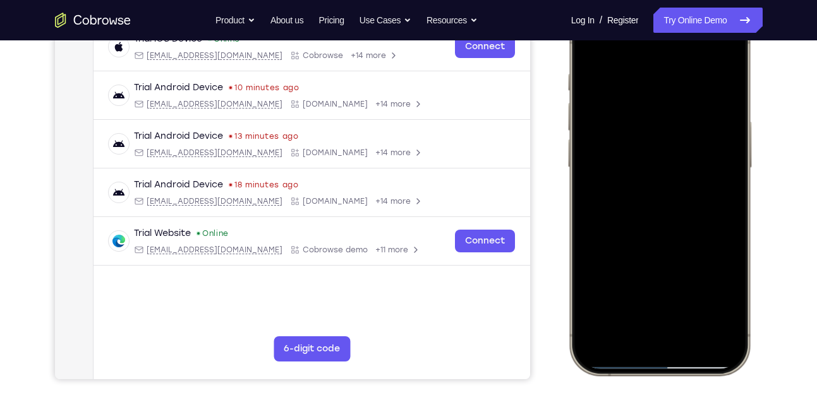
click at [676, 267] on div at bounding box center [658, 188] width 166 height 361
drag, startPoint x: 685, startPoint y: 362, endPoint x: 651, endPoint y: 284, distance: 84.8
click at [651, 284] on div at bounding box center [658, 188] width 166 height 361
click at [676, 365] on div at bounding box center [658, 188] width 166 height 361
drag, startPoint x: 676, startPoint y: 365, endPoint x: 666, endPoint y: 270, distance: 96.0
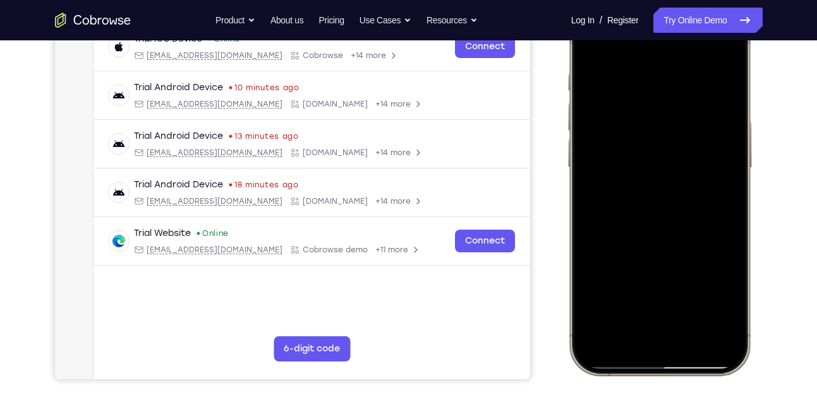
click at [666, 270] on div at bounding box center [658, 188] width 166 height 361
drag, startPoint x: 673, startPoint y: 359, endPoint x: 722, endPoint y: 361, distance: 49.9
click at [722, 361] on div at bounding box center [658, 188] width 166 height 361
click at [652, 364] on div at bounding box center [658, 188] width 166 height 361
drag, startPoint x: 652, startPoint y: 364, endPoint x: 741, endPoint y: 363, distance: 88.4
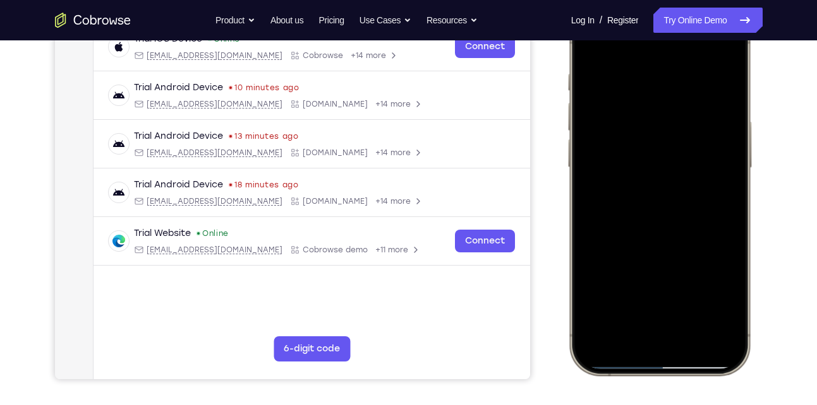
click at [741, 363] on div at bounding box center [659, 188] width 186 height 375
click at [662, 361] on div at bounding box center [658, 188] width 166 height 361
drag, startPoint x: 662, startPoint y: 361, endPoint x: 652, endPoint y: 256, distance: 106.0
click at [652, 256] on div at bounding box center [658, 188] width 166 height 361
drag, startPoint x: 667, startPoint y: 366, endPoint x: 659, endPoint y: 308, distance: 58.6
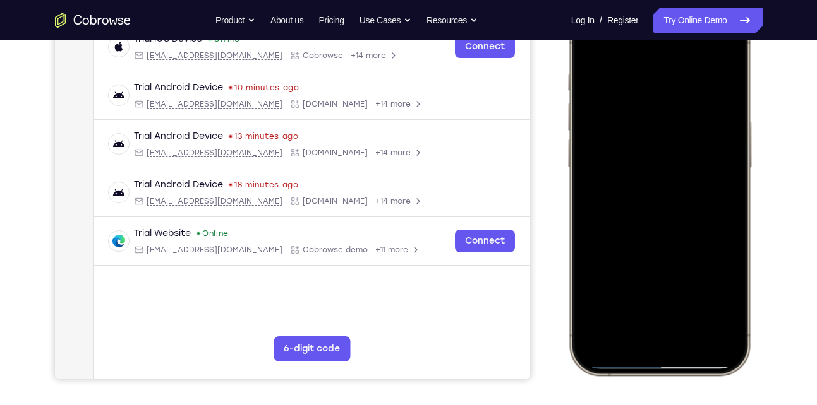
click at [659, 308] on div at bounding box center [658, 188] width 166 height 361
drag, startPoint x: 665, startPoint y: 368, endPoint x: 661, endPoint y: 308, distance: 59.5
click at [661, 308] on div at bounding box center [658, 188] width 166 height 361
drag, startPoint x: 661, startPoint y: 367, endPoint x: 654, endPoint y: 332, distance: 36.0
click at [654, 332] on div at bounding box center [658, 188] width 166 height 361
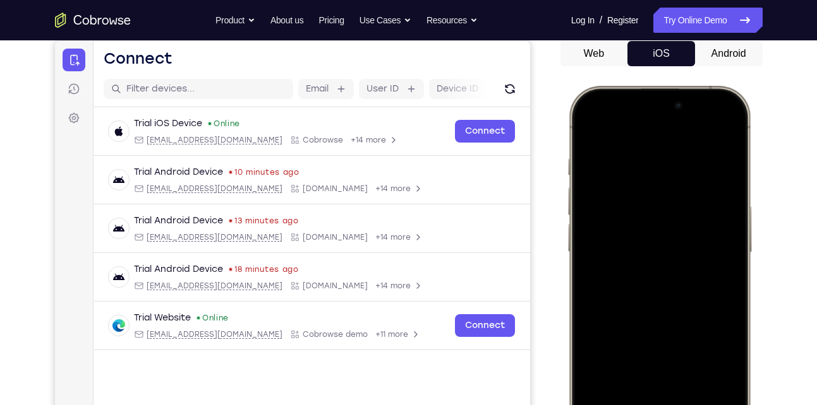
scroll to position [124, 0]
click at [712, 42] on button "Android" at bounding box center [729, 52] width 68 height 25
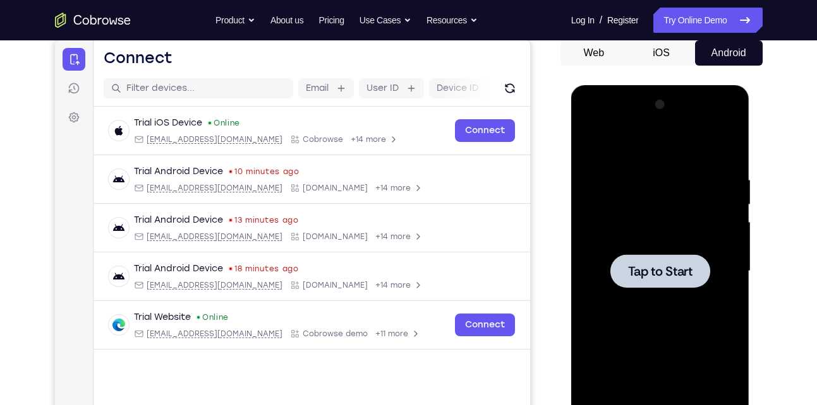
click at [609, 59] on button "Web" at bounding box center [594, 52] width 68 height 25
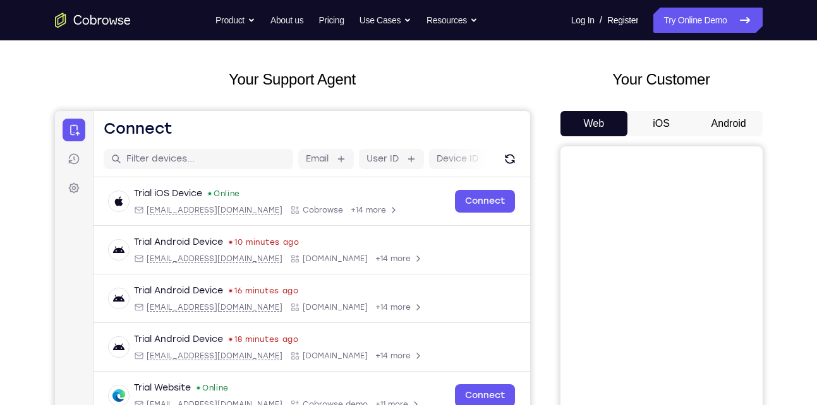
scroll to position [52, 0]
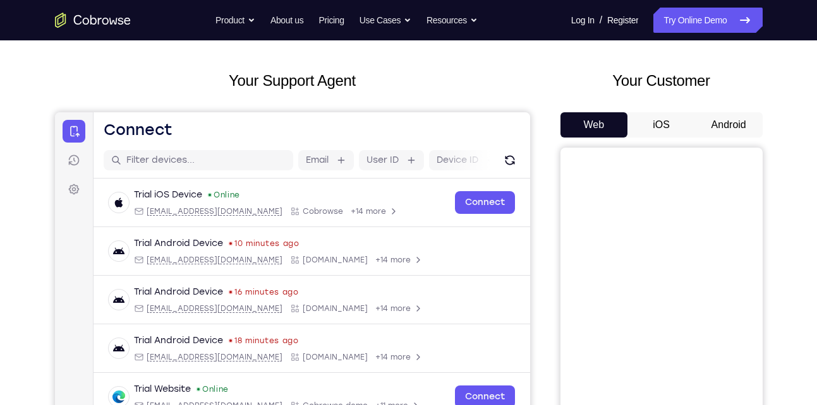
click at [718, 128] on button "Android" at bounding box center [729, 124] width 68 height 25
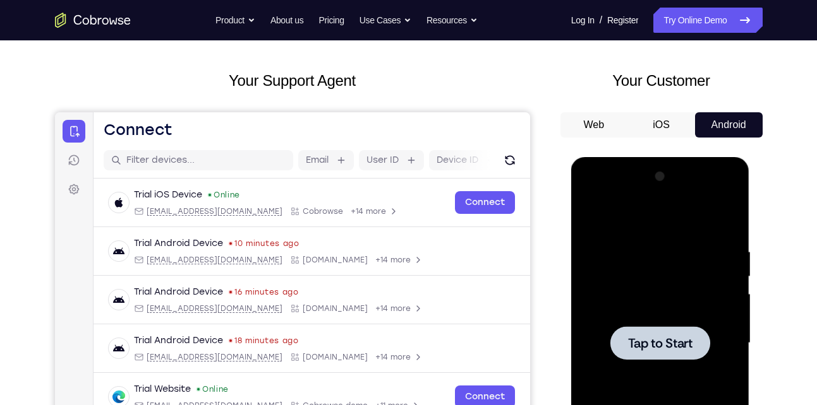
click at [707, 285] on div at bounding box center [659, 344] width 159 height 354
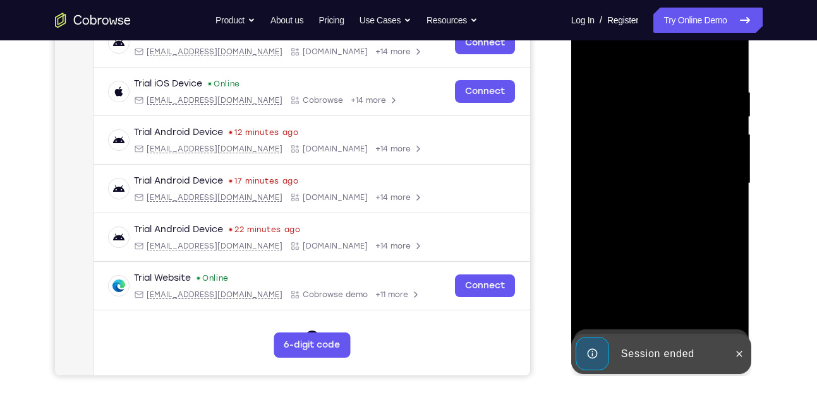
scroll to position [213, 0]
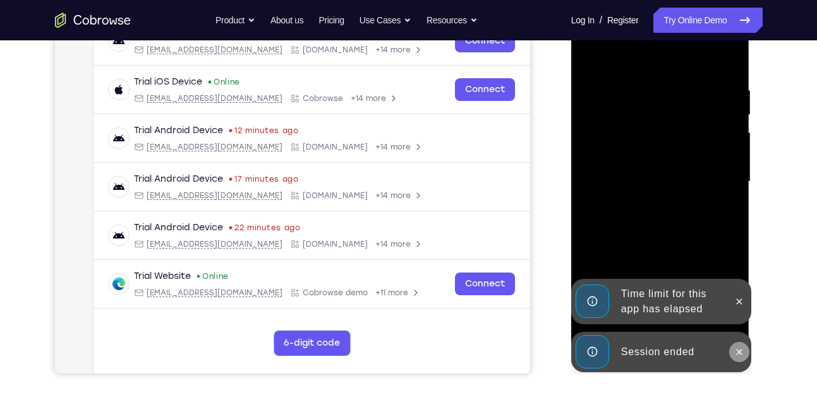
click at [741, 353] on icon at bounding box center [739, 352] width 10 height 10
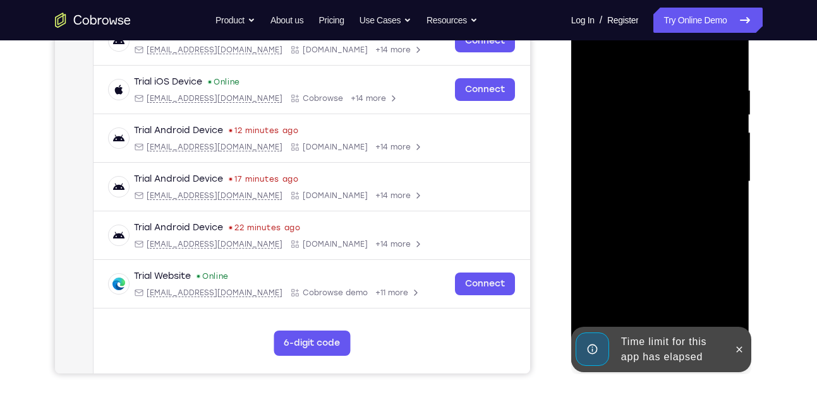
click at [650, 349] on div "Time limit for this app has elapsed" at bounding box center [671, 350] width 111 height 40
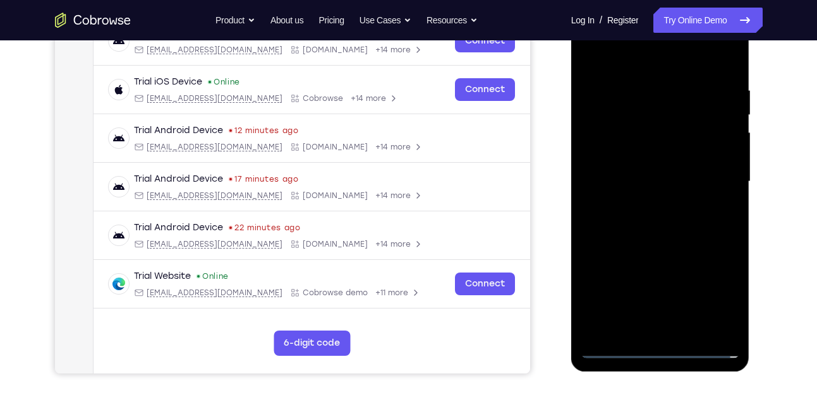
click at [664, 346] on div at bounding box center [659, 182] width 159 height 354
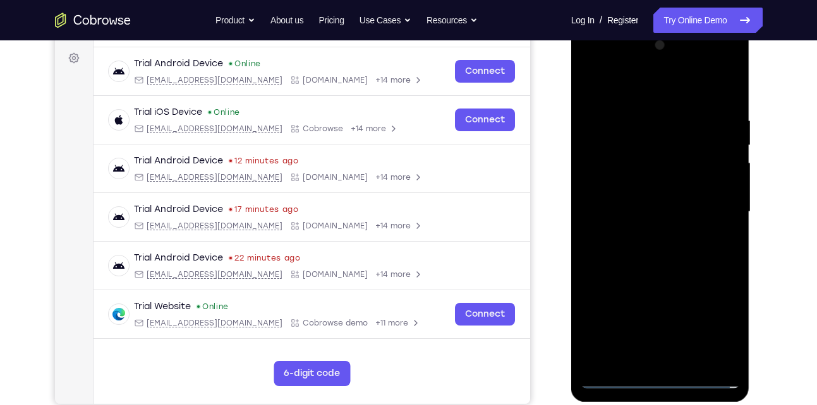
scroll to position [173, 0]
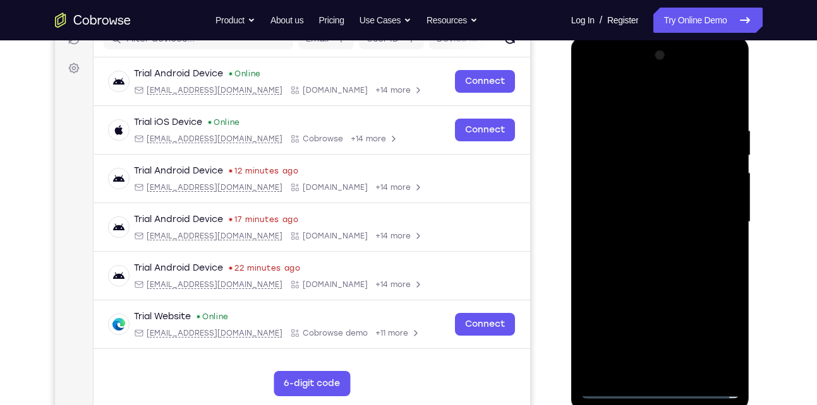
click at [718, 342] on div at bounding box center [659, 222] width 159 height 354
click at [620, 97] on div at bounding box center [659, 222] width 159 height 354
click at [613, 184] on div at bounding box center [659, 222] width 159 height 354
click at [650, 297] on div at bounding box center [659, 222] width 159 height 354
click at [627, 157] on div at bounding box center [659, 222] width 159 height 354
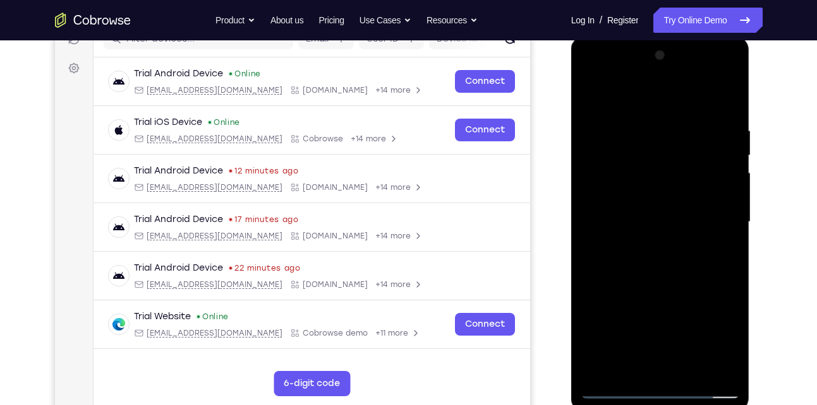
click at [637, 183] on div at bounding box center [659, 222] width 159 height 354
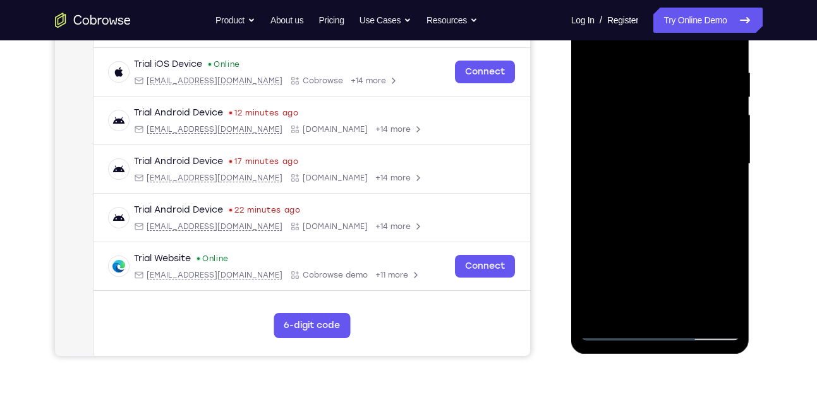
scroll to position [219, 0]
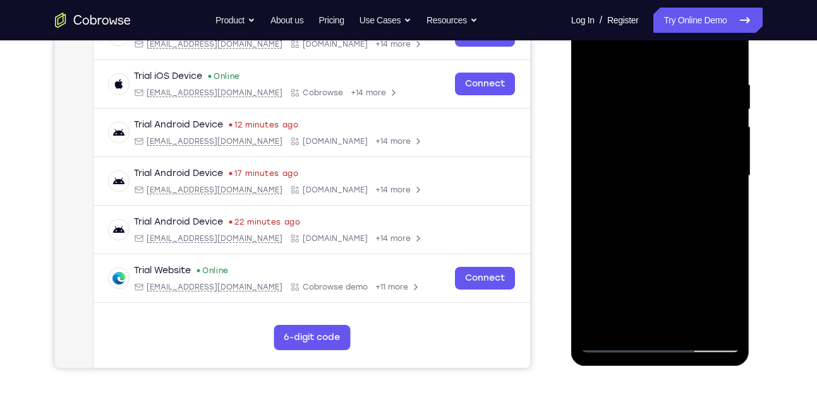
click at [613, 344] on div at bounding box center [659, 176] width 159 height 354
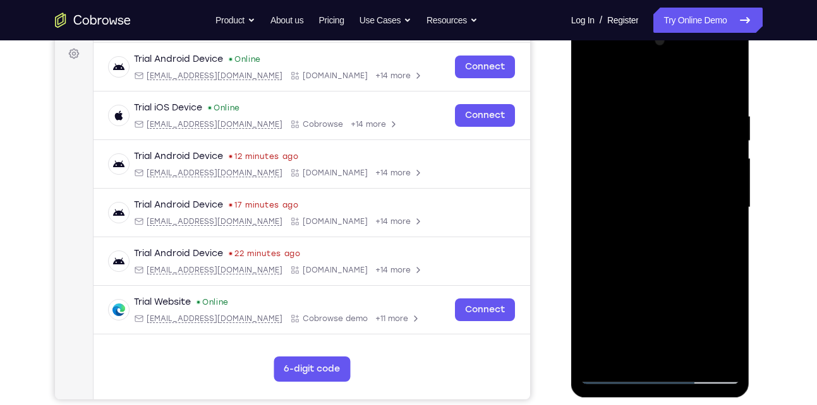
scroll to position [184, 0]
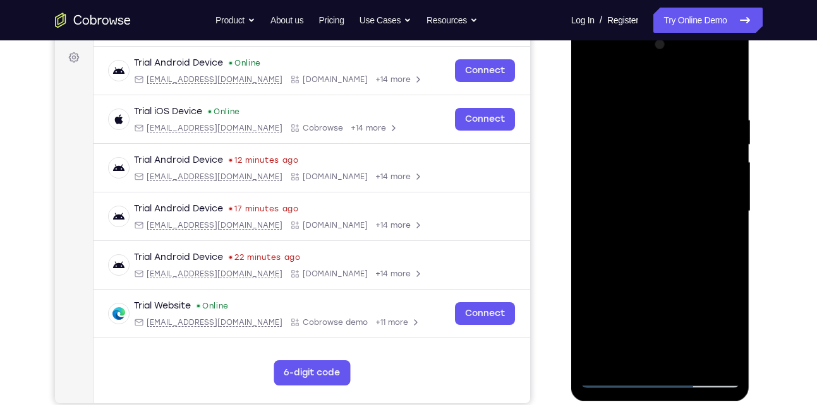
click at [654, 303] on div at bounding box center [659, 212] width 159 height 354
drag, startPoint x: 647, startPoint y: 342, endPoint x: 642, endPoint y: 298, distance: 44.5
click at [642, 298] on div at bounding box center [659, 212] width 159 height 354
click at [651, 339] on div at bounding box center [659, 212] width 159 height 354
click at [715, 247] on div at bounding box center [659, 212] width 159 height 354
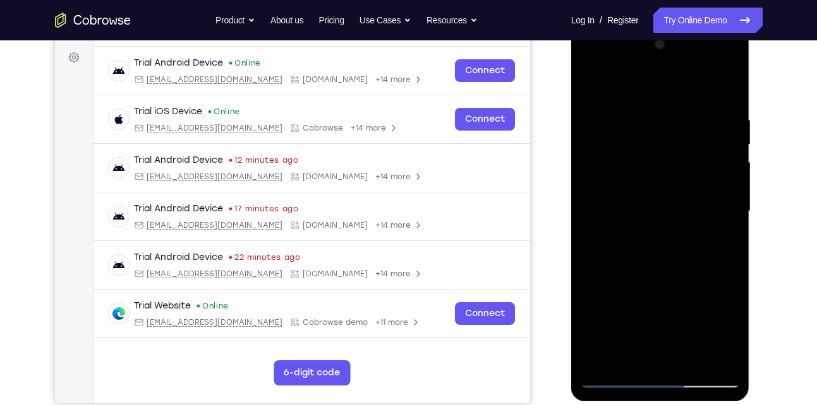
click at [615, 184] on div at bounding box center [659, 212] width 159 height 354
drag, startPoint x: 650, startPoint y: 197, endPoint x: 633, endPoint y: 140, distance: 59.3
click at [633, 140] on div at bounding box center [659, 212] width 159 height 354
drag, startPoint x: 637, startPoint y: 169, endPoint x: 626, endPoint y: 125, distance: 45.5
click at [626, 125] on div at bounding box center [659, 212] width 159 height 354
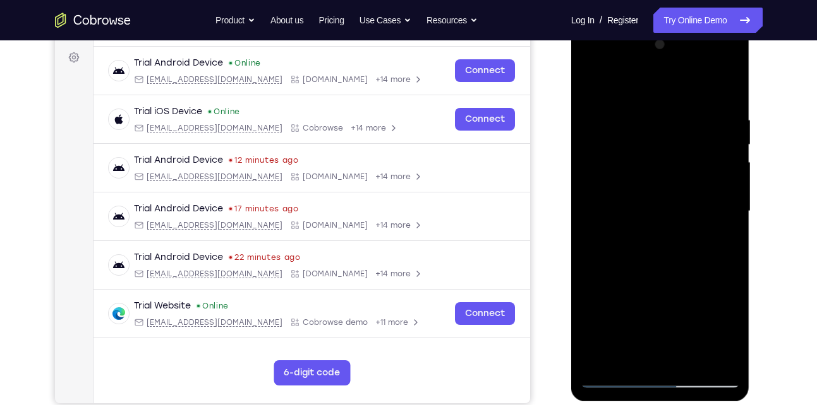
drag, startPoint x: 637, startPoint y: 176, endPoint x: 627, endPoint y: 148, distance: 29.4
click at [627, 148] on div at bounding box center [659, 212] width 159 height 354
click at [616, 213] on div at bounding box center [659, 212] width 159 height 354
drag, startPoint x: 637, startPoint y: 235, endPoint x: 618, endPoint y: 98, distance: 138.3
click at [618, 98] on div at bounding box center [659, 212] width 159 height 354
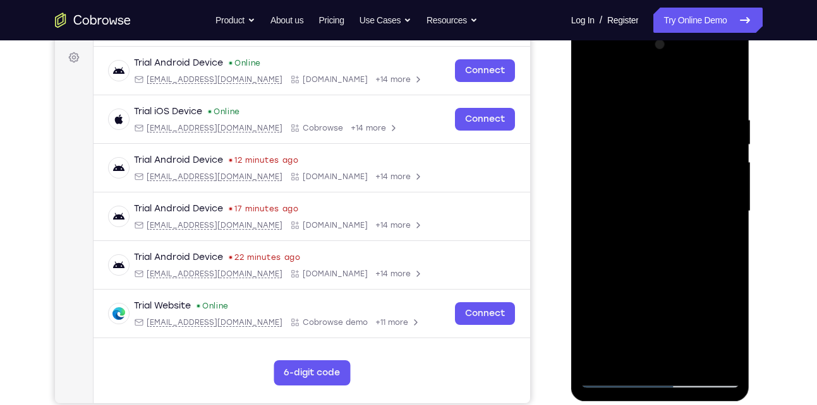
drag, startPoint x: 661, startPoint y: 234, endPoint x: 669, endPoint y: 295, distance: 61.2
click at [669, 295] on div at bounding box center [659, 212] width 159 height 354
click at [658, 311] on div at bounding box center [659, 212] width 159 height 354
click at [618, 267] on div at bounding box center [659, 212] width 159 height 354
drag, startPoint x: 615, startPoint y: 176, endPoint x: 602, endPoint y: 81, distance: 95.7
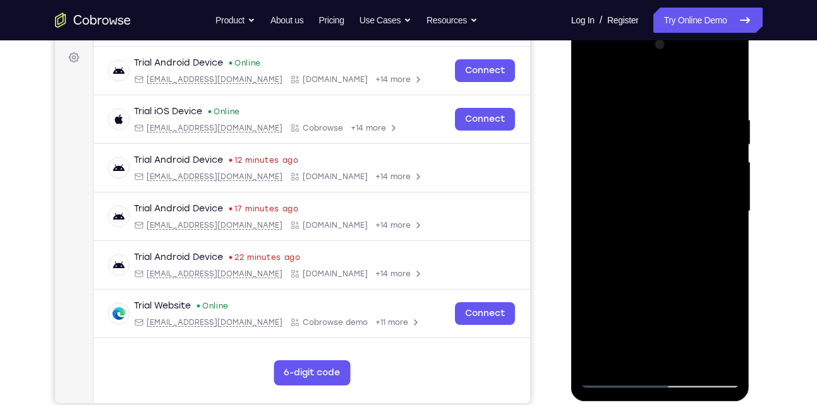
click at [602, 81] on div at bounding box center [659, 212] width 159 height 354
click at [617, 376] on div at bounding box center [659, 212] width 159 height 354
click at [622, 151] on div at bounding box center [659, 212] width 159 height 354
drag, startPoint x: 626, startPoint y: 167, endPoint x: 624, endPoint y: 136, distance: 31.6
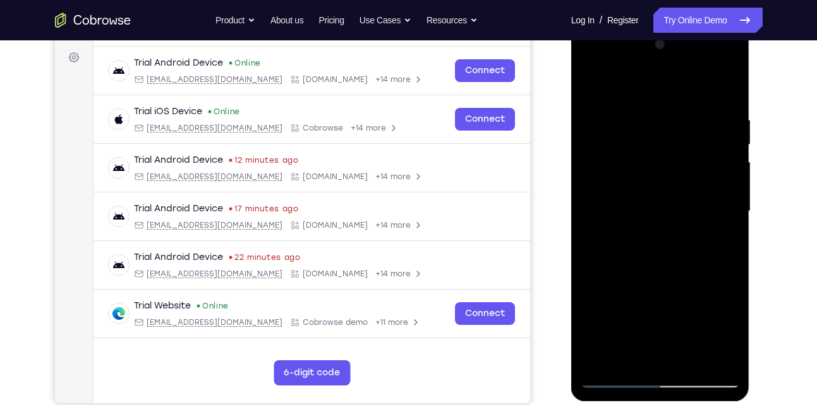
click at [624, 136] on div at bounding box center [659, 212] width 159 height 354
drag, startPoint x: 630, startPoint y: 152, endPoint x: 623, endPoint y: 99, distance: 53.5
click at [623, 99] on div at bounding box center [659, 212] width 159 height 354
click at [646, 281] on div at bounding box center [659, 212] width 159 height 354
click at [714, 61] on div at bounding box center [659, 212] width 159 height 354
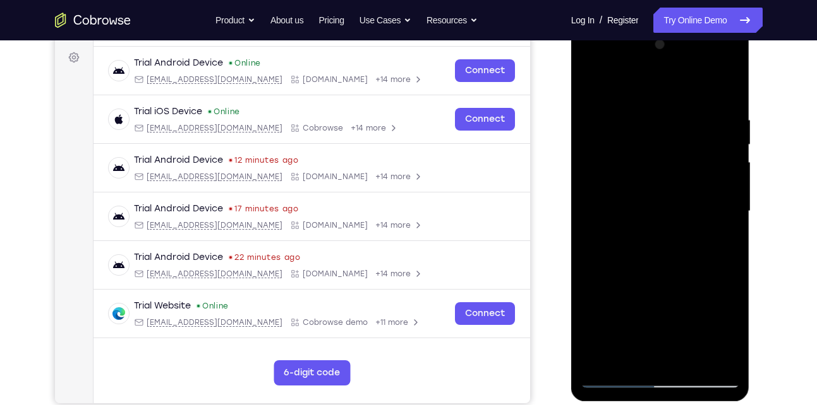
click at [593, 63] on div at bounding box center [659, 212] width 159 height 354
click at [613, 172] on div at bounding box center [659, 212] width 159 height 354
click at [623, 207] on div at bounding box center [659, 212] width 159 height 354
click at [620, 197] on div at bounding box center [659, 212] width 159 height 354
click at [640, 229] on div at bounding box center [659, 212] width 159 height 354
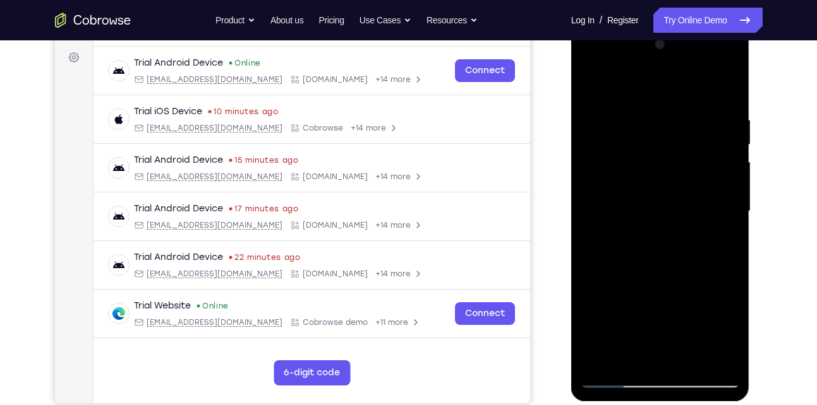
click at [643, 241] on div at bounding box center [659, 212] width 159 height 354
click at [680, 222] on div at bounding box center [659, 212] width 159 height 354
click at [657, 242] on div at bounding box center [659, 212] width 159 height 354
